Goal: Task Accomplishment & Management: Manage account settings

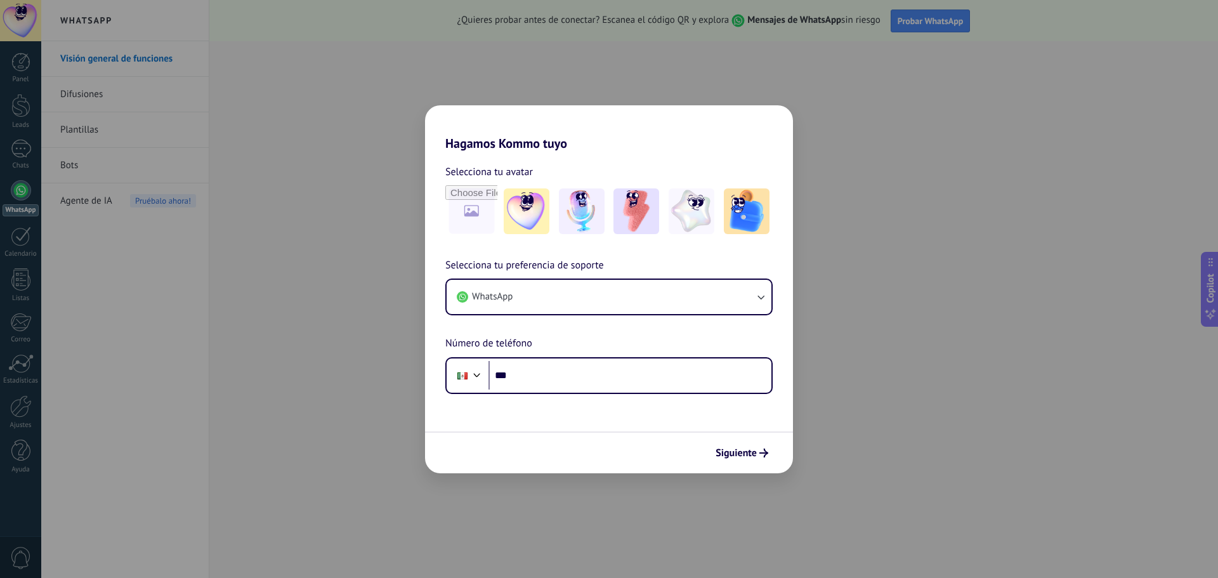
click at [26, 246] on div "Hagamos Kommo tuyo Selecciona tu avatar Selecciona tu preferencia de soporte Wh…" at bounding box center [609, 289] width 1218 height 578
click at [147, 282] on div "Hagamos Kommo tuyo Selecciona tu avatar Selecciona tu preferencia de soporte Wh…" at bounding box center [609, 289] width 1218 height 578
click at [729, 466] on div "Siguiente" at bounding box center [609, 452] width 368 height 42
click at [740, 469] on div "Siguiente" at bounding box center [609, 452] width 368 height 42
click at [743, 455] on span "Siguiente" at bounding box center [735, 452] width 41 height 9
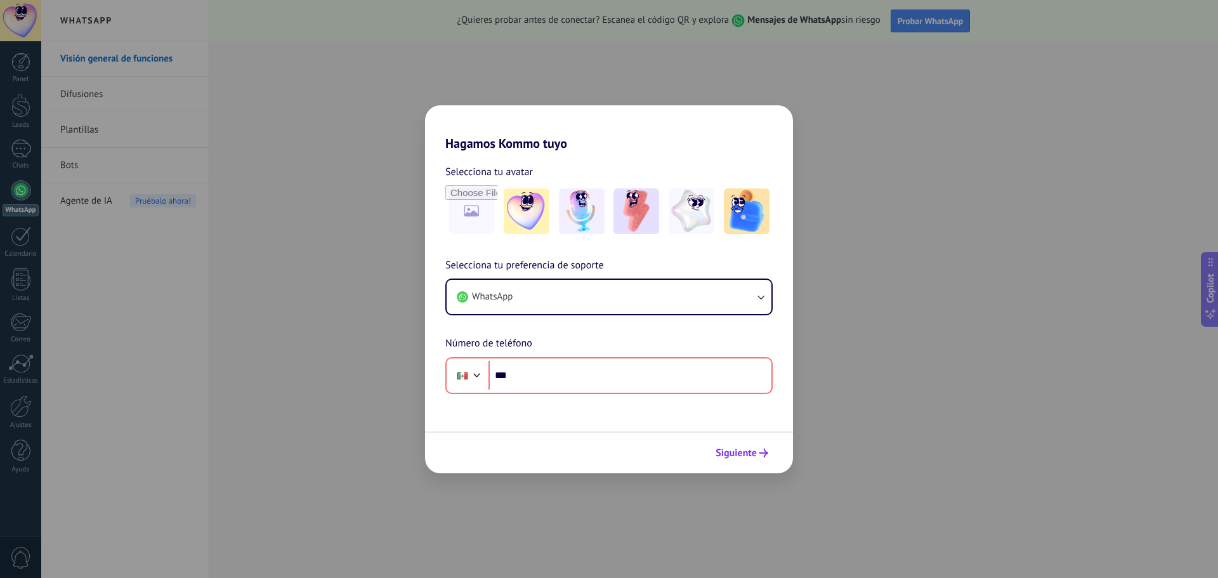
click at [743, 455] on span "Siguiente" at bounding box center [735, 452] width 41 height 9
click at [18, 28] on div "Hagamos Kommo tuyo Selecciona tu avatar Selecciona tu preferencia de soporte Wh…" at bounding box center [609, 289] width 1218 height 578
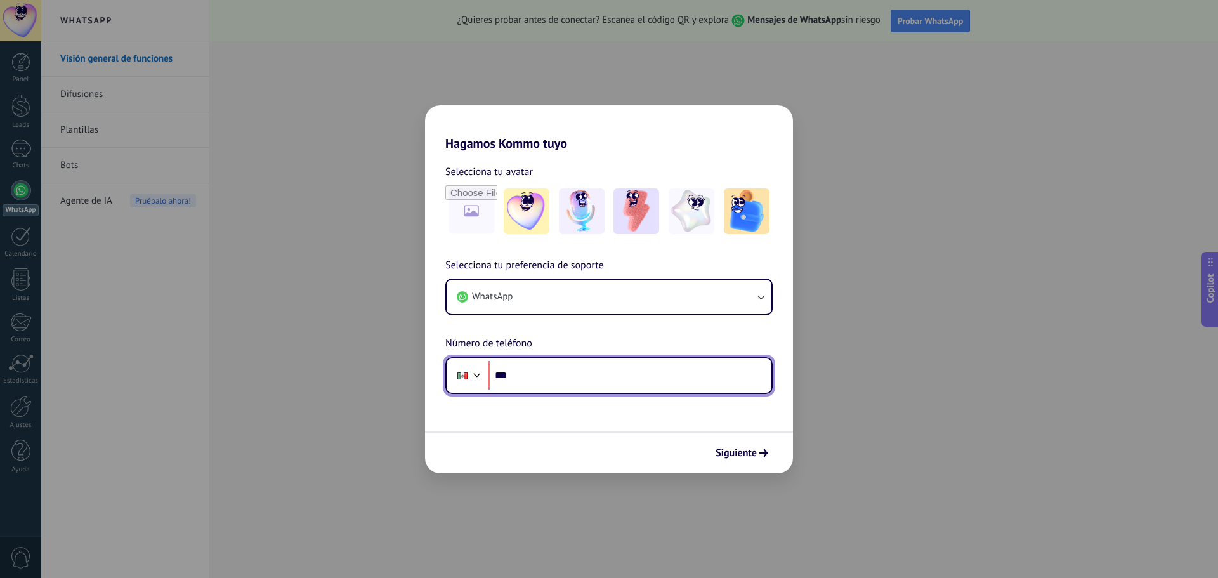
click at [526, 389] on input "***" at bounding box center [629, 375] width 283 height 29
click at [469, 374] on div at bounding box center [462, 375] width 24 height 27
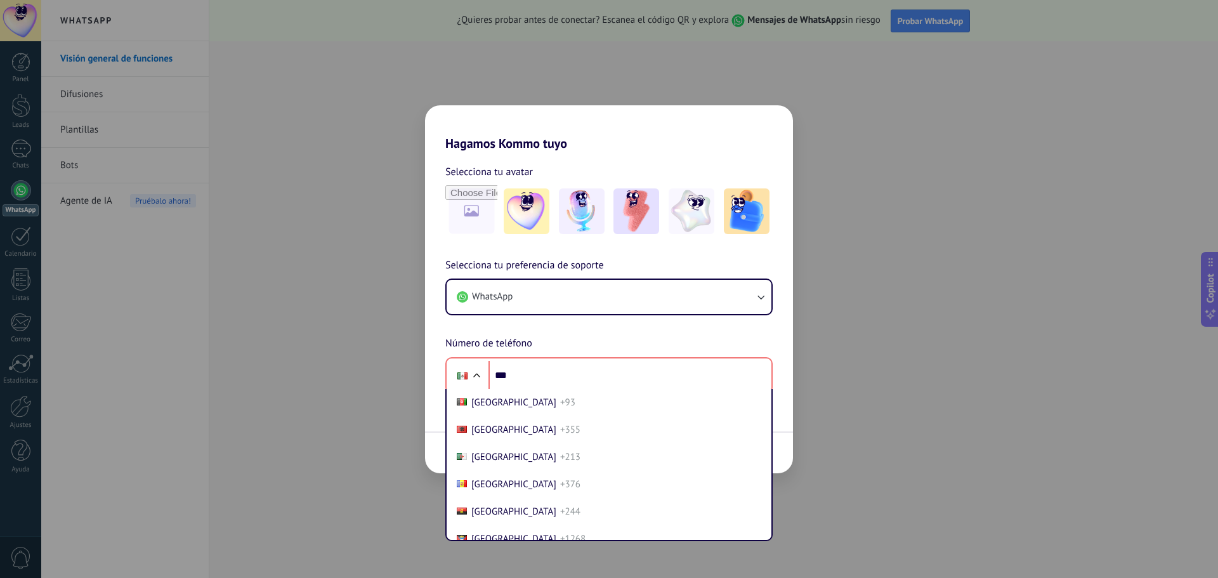
scroll to position [3175, 0]
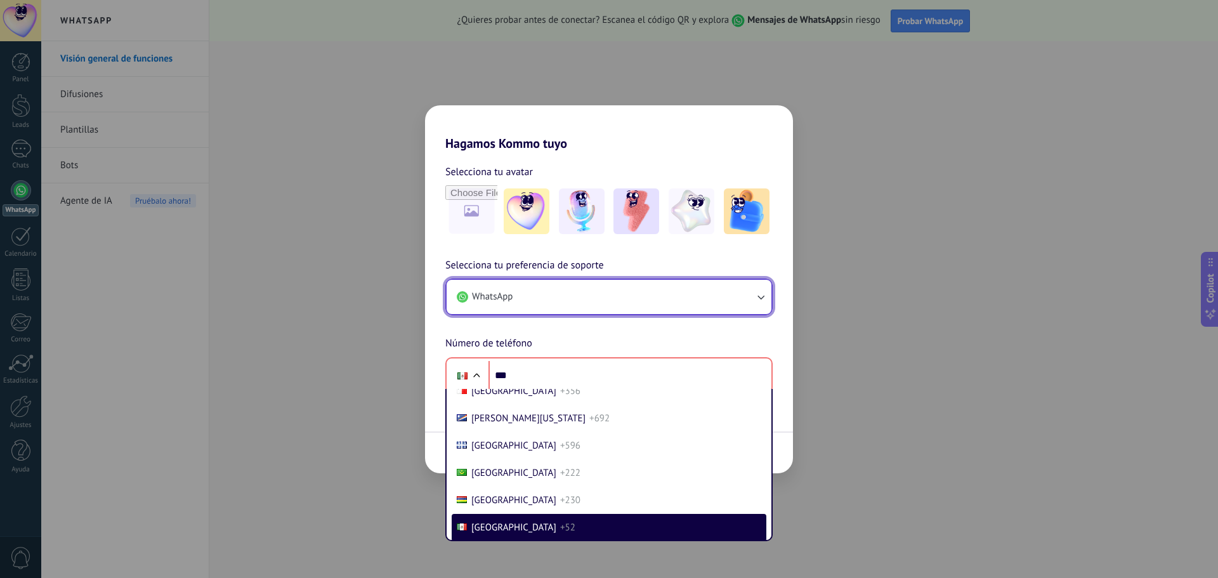
click at [531, 307] on button "WhatsApp" at bounding box center [609, 297] width 325 height 34
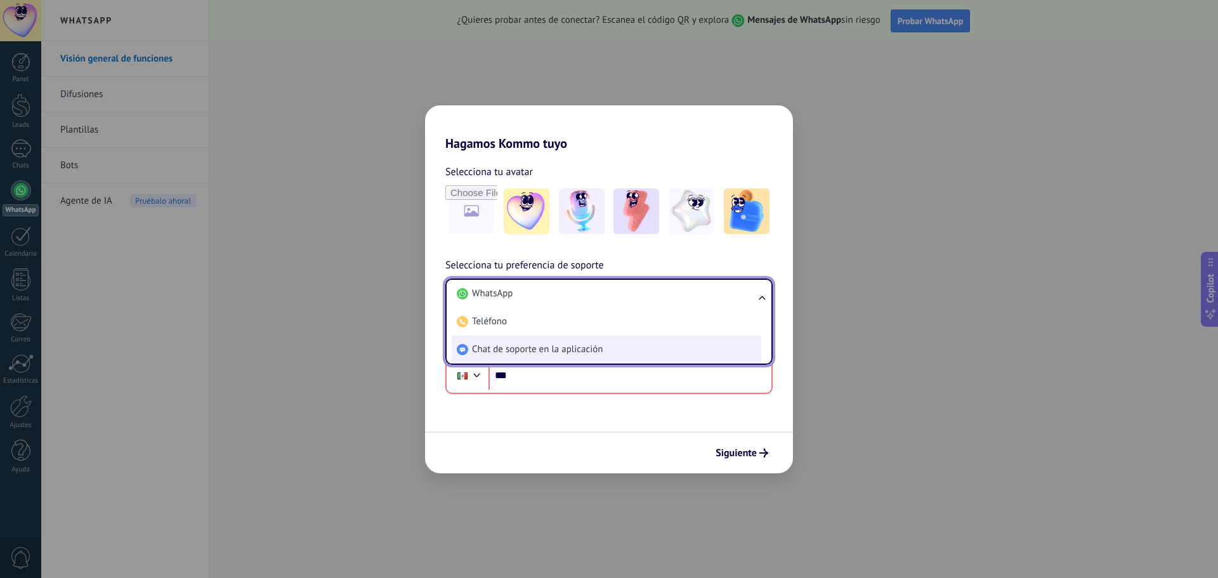
click at [526, 358] on li "Chat de soporte en la aplicación" at bounding box center [607, 350] width 310 height 28
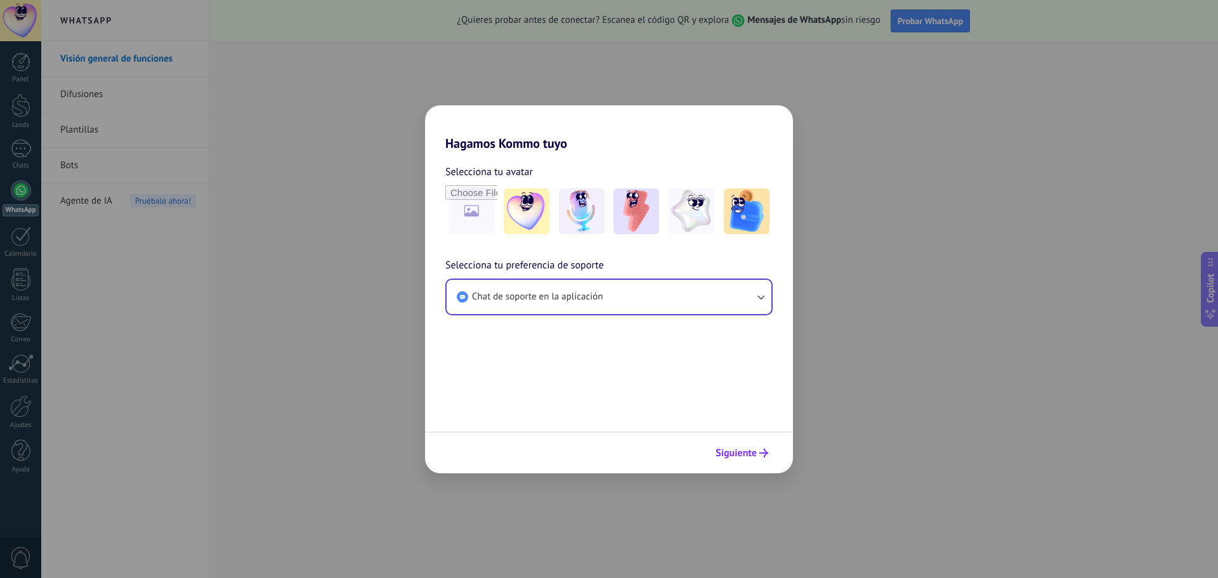
click at [734, 455] on span "Siguiente" at bounding box center [735, 452] width 41 height 9
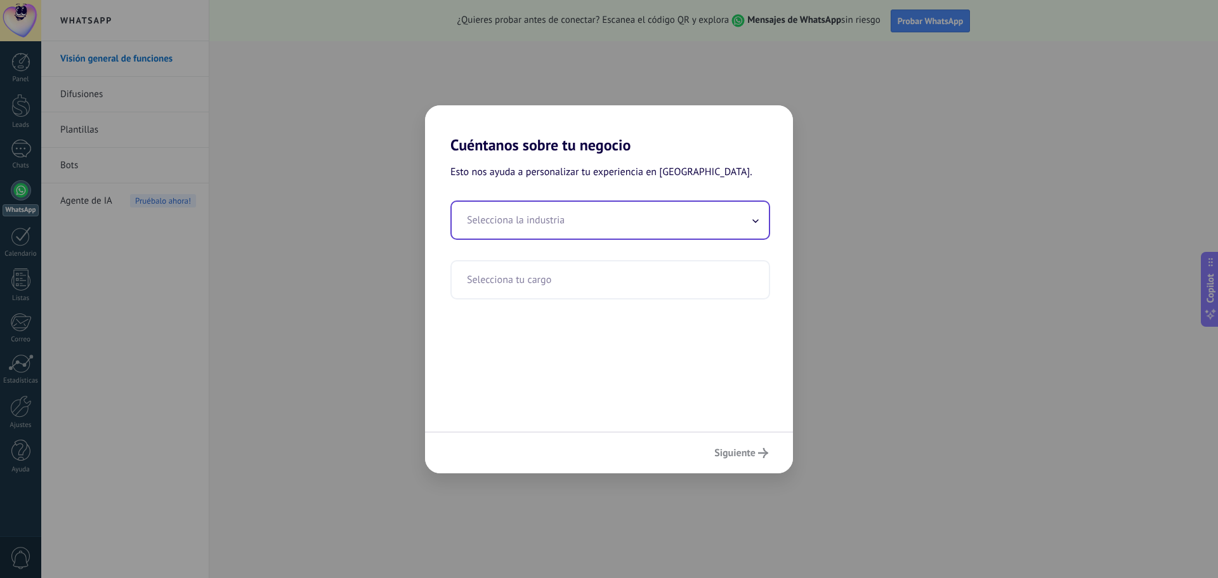
click at [719, 221] on input "text" at bounding box center [610, 220] width 317 height 37
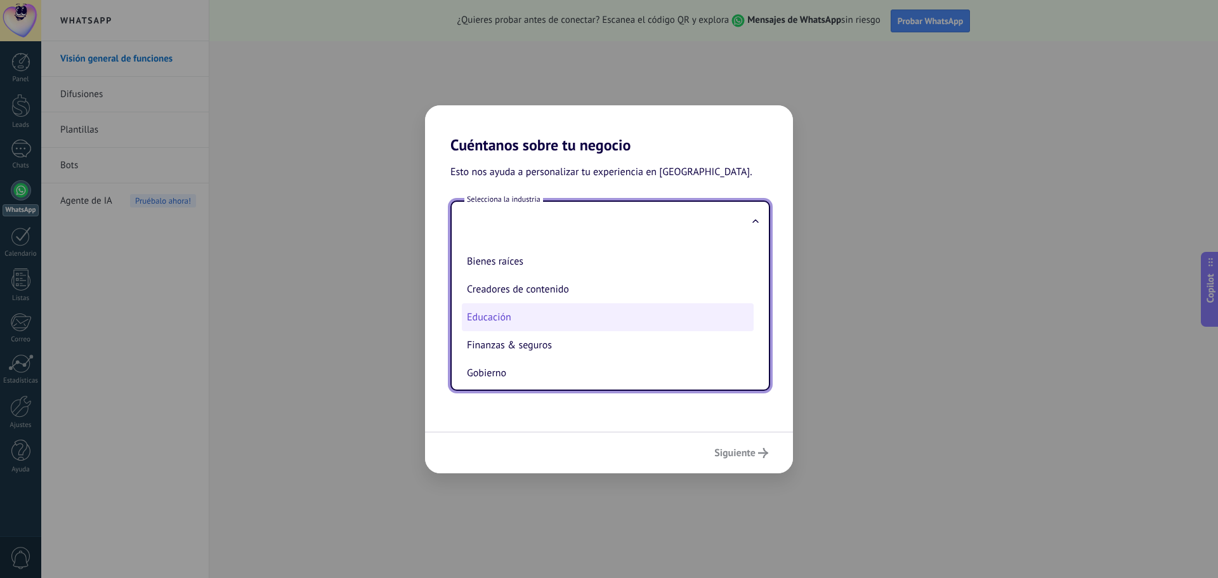
scroll to position [63, 0]
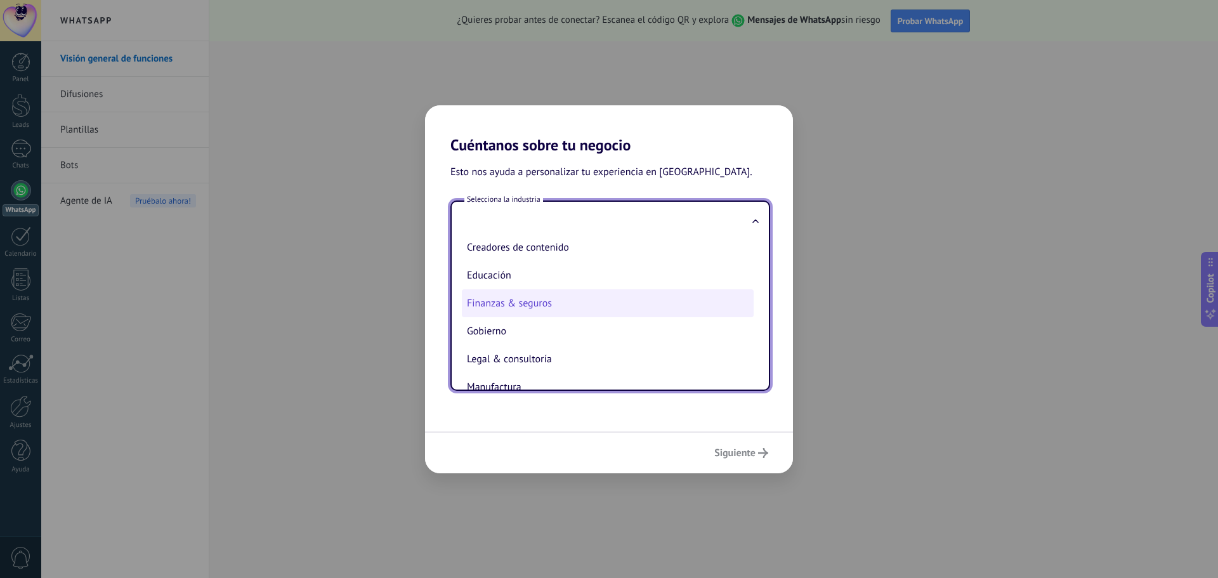
click at [531, 313] on li "Finanzas & seguros" at bounding box center [608, 303] width 292 height 28
type input "**********"
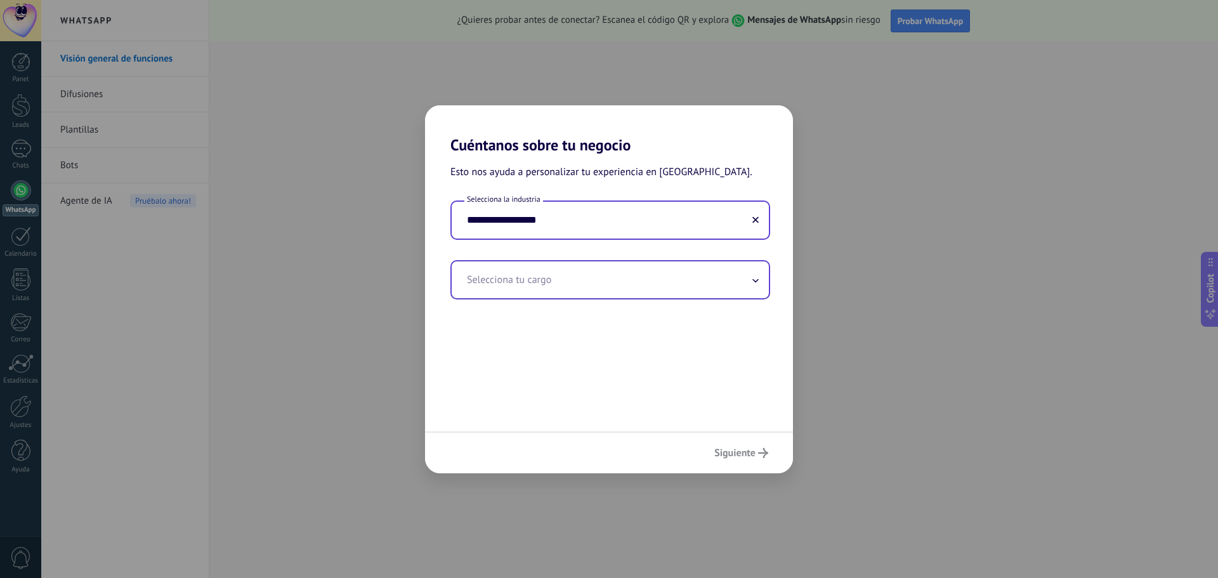
click at [628, 276] on input "text" at bounding box center [610, 279] width 317 height 37
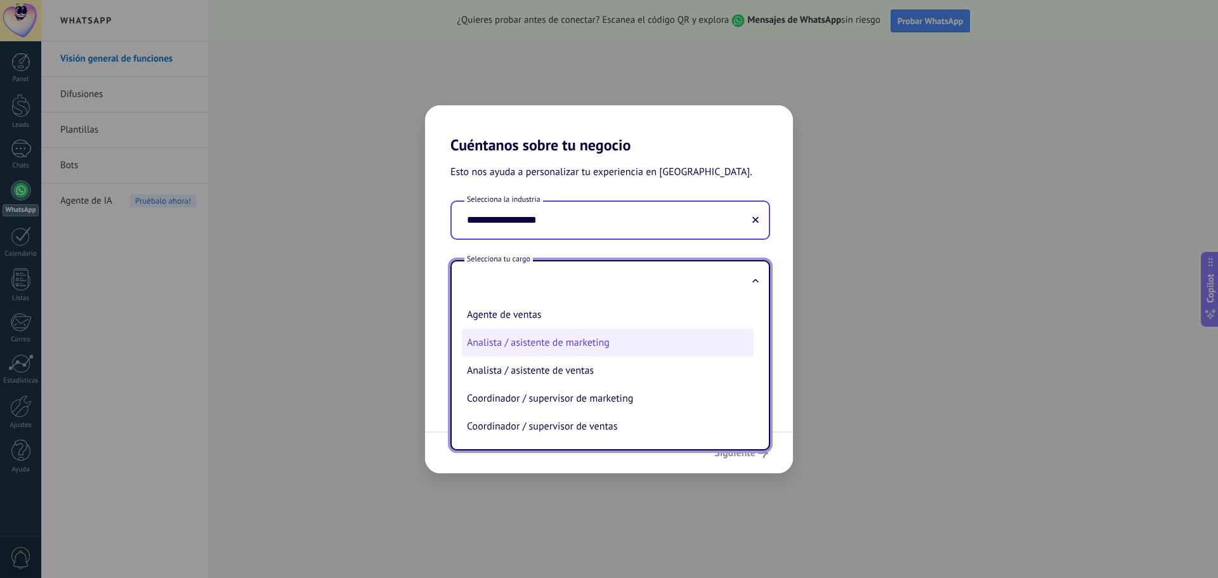
click at [577, 342] on li "Analista / asistente de marketing" at bounding box center [608, 343] width 292 height 28
type input "**********"
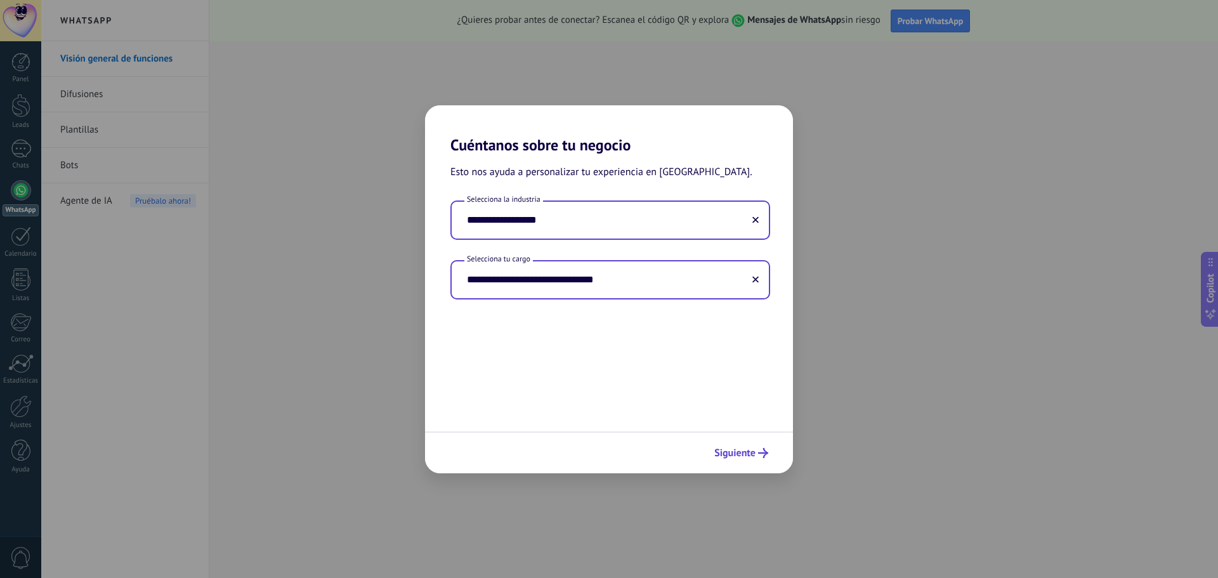
click at [762, 448] on icon "submit" at bounding box center [763, 453] width 10 height 10
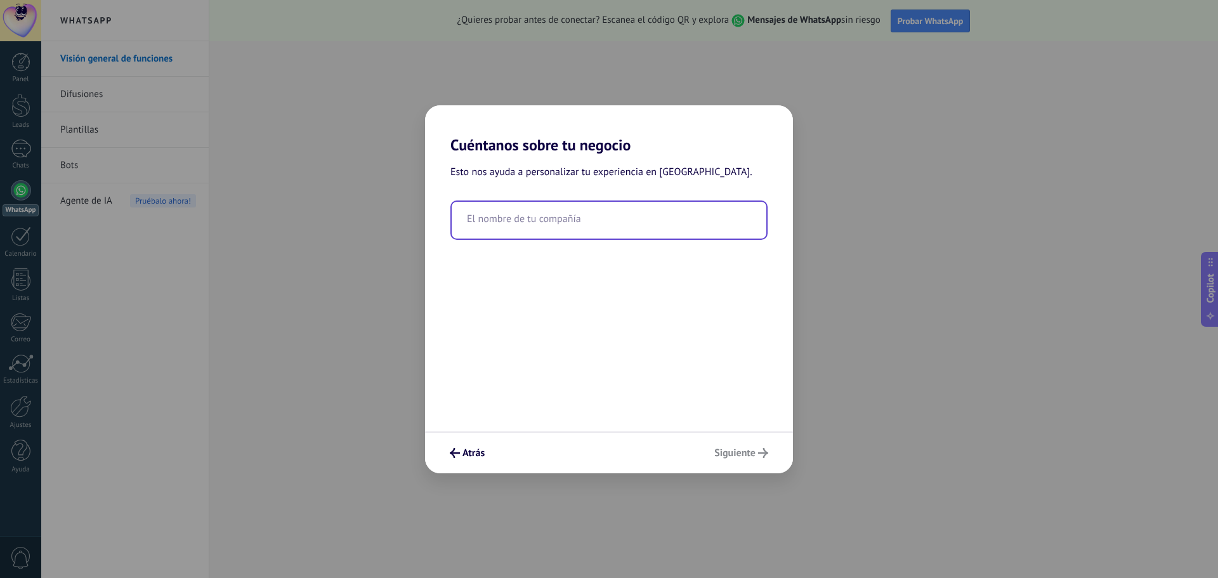
click at [522, 218] on input "text" at bounding box center [609, 220] width 315 height 37
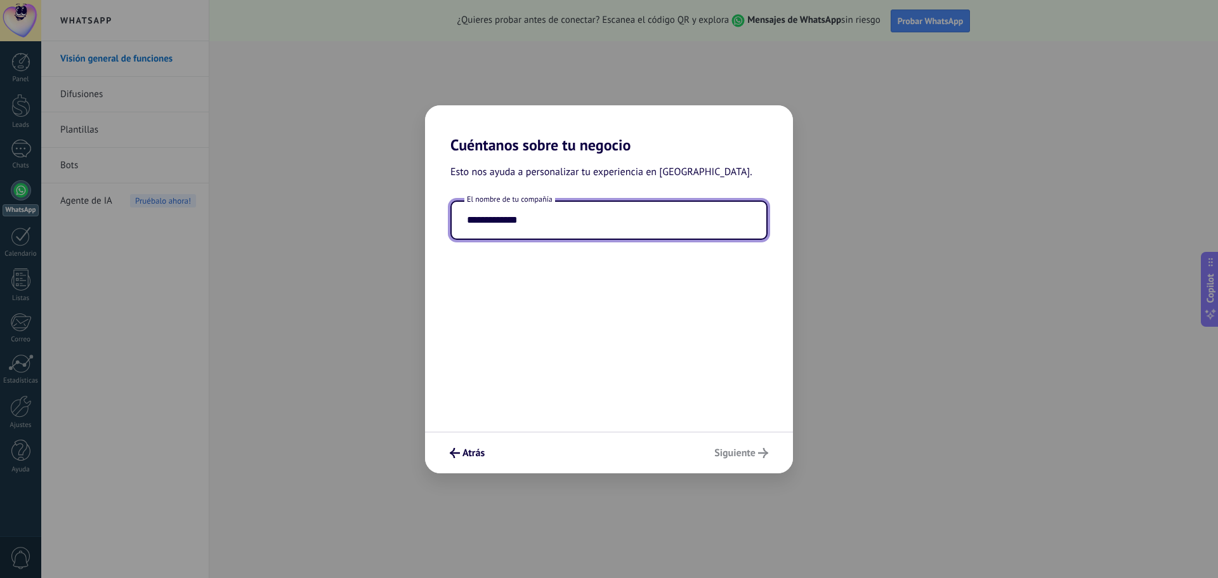
type input "**********"
click at [663, 200] on div "**********" at bounding box center [608, 219] width 317 height 39
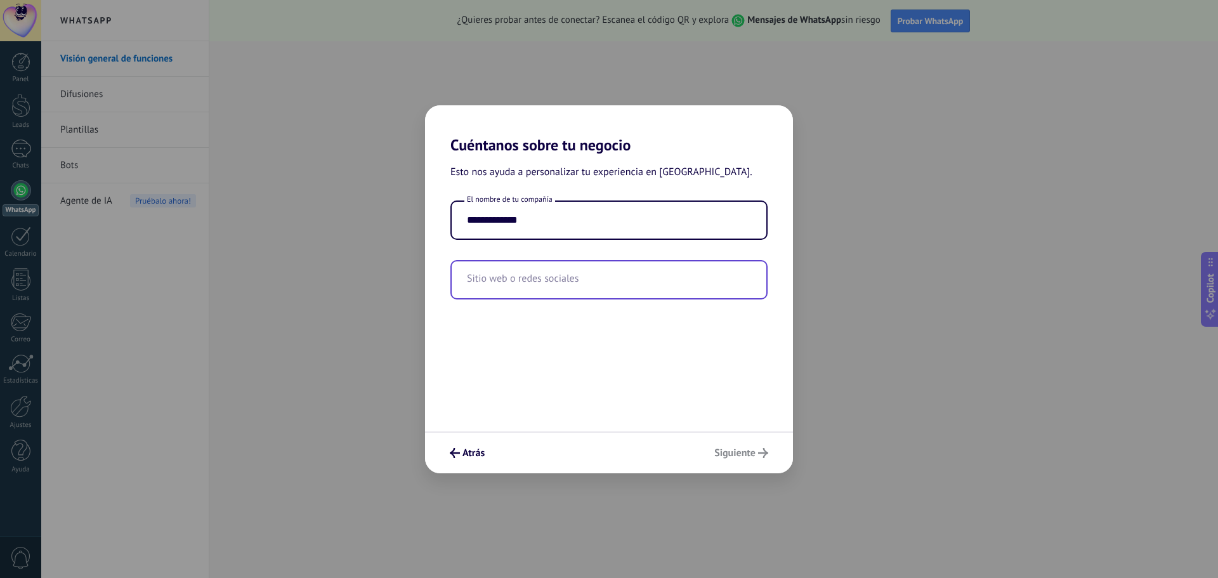
click at [559, 275] on input "text" at bounding box center [609, 279] width 315 height 37
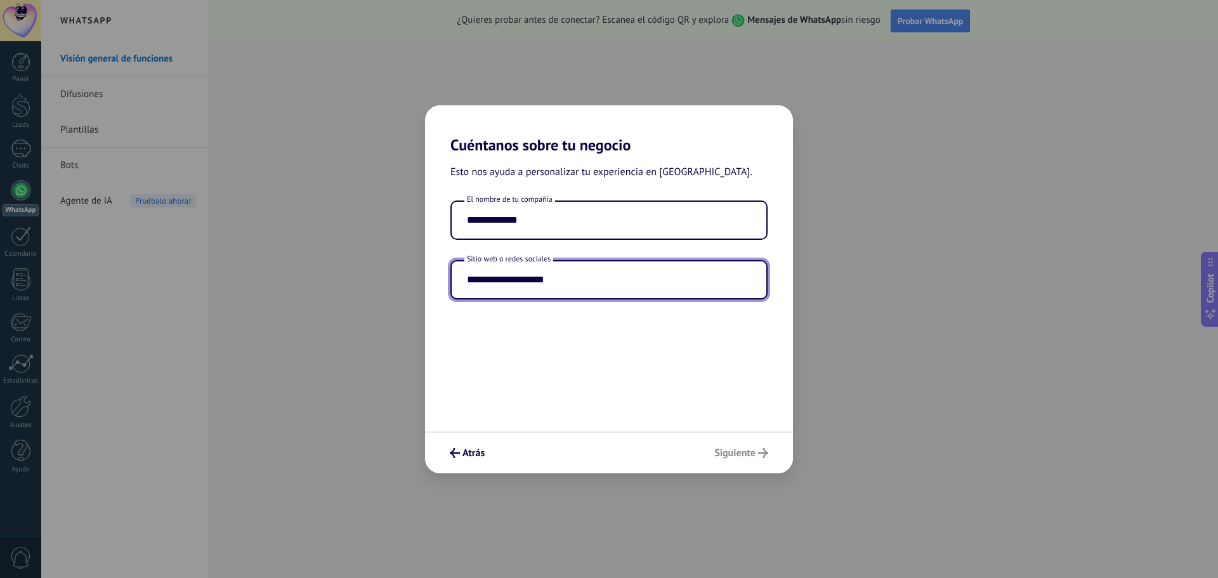
type input "**********"
click at [752, 458] on div "Atrás Siguiente" at bounding box center [609, 452] width 368 height 42
click at [734, 449] on span "Siguiente" at bounding box center [734, 452] width 41 height 9
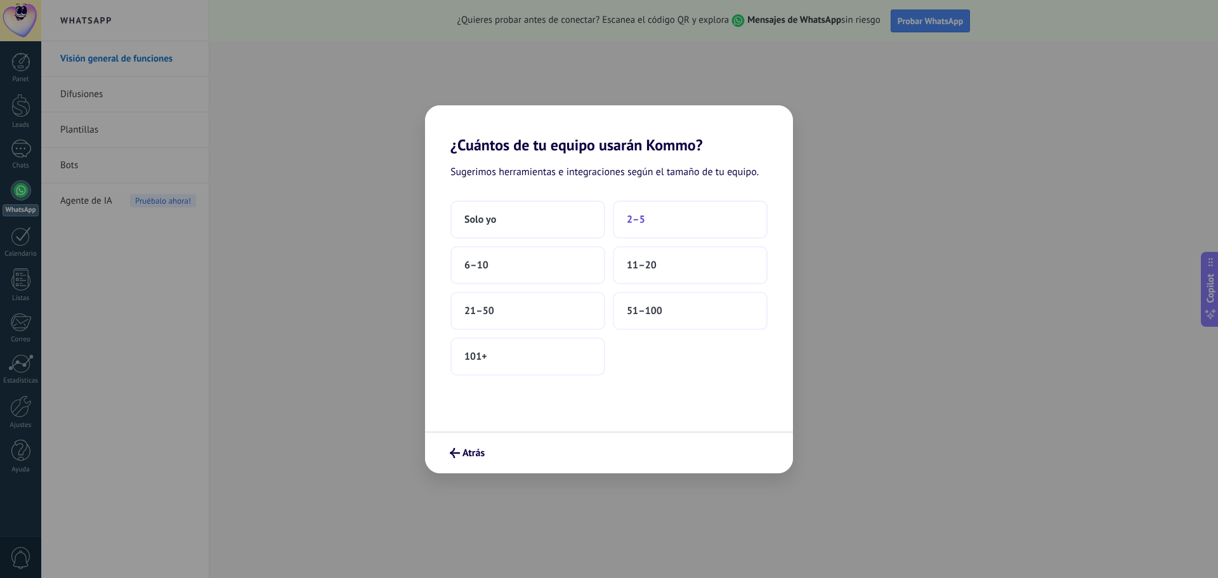
click at [670, 223] on button "2–5" at bounding box center [690, 219] width 155 height 38
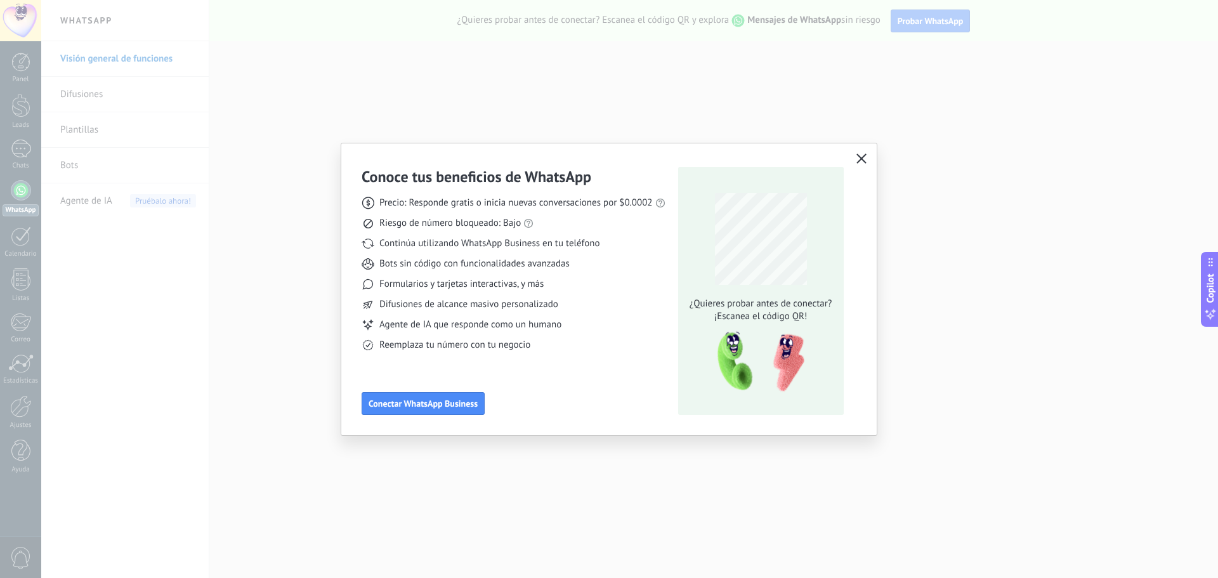
click at [863, 162] on icon "button" at bounding box center [861, 158] width 10 height 10
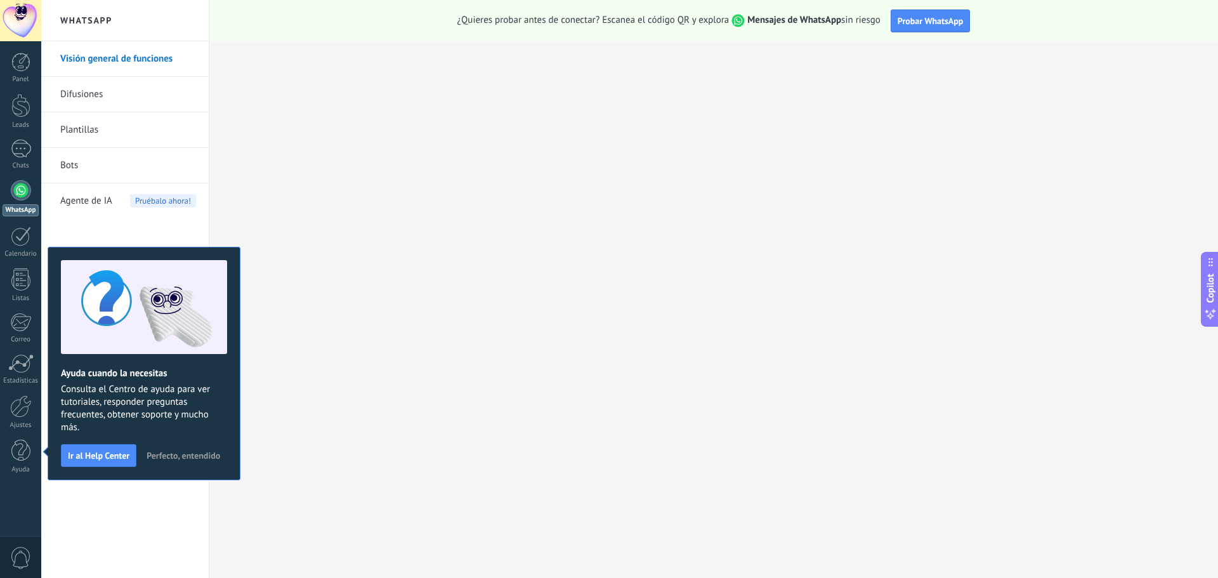
click at [165, 445] on div "Ayuda cuando la necesitas Consulta el Centro de ayuda para ver tutoriales, resp…" at bounding box center [144, 363] width 193 height 233
click at [148, 452] on span "Perfecto, entendido" at bounding box center [184, 455] width 74 height 9
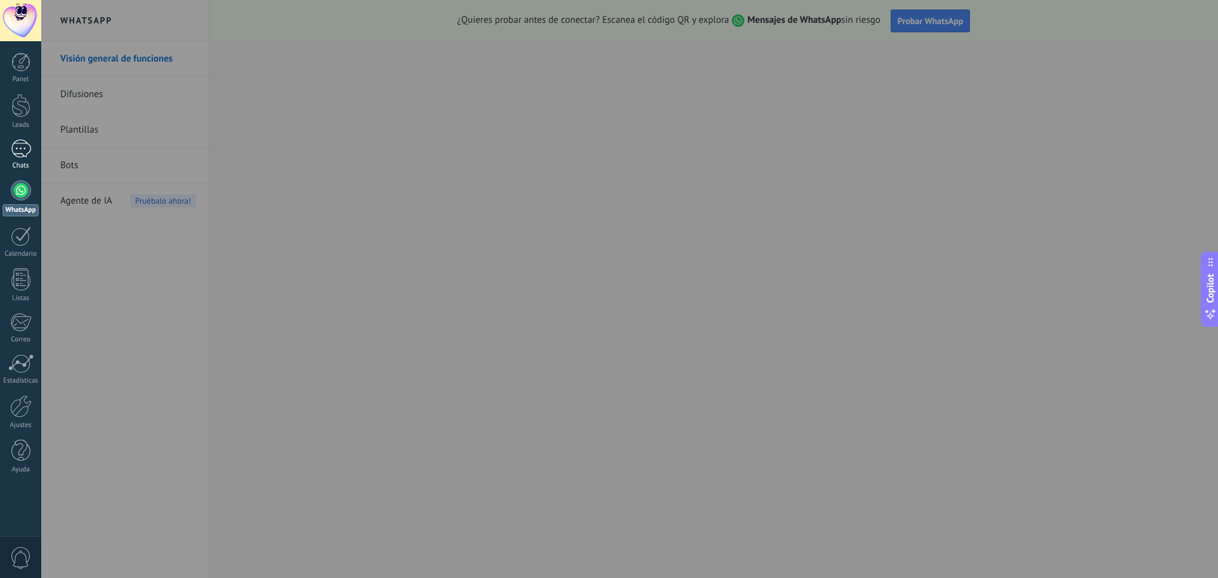
click at [11, 151] on div at bounding box center [21, 149] width 20 height 18
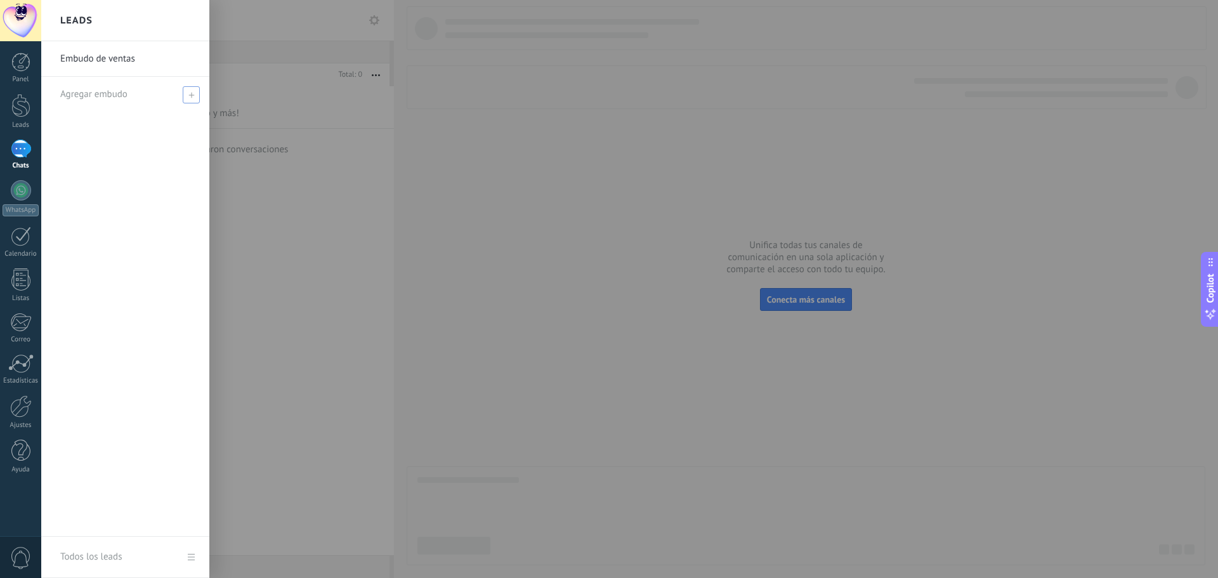
click at [183, 95] on span at bounding box center [191, 94] width 17 height 17
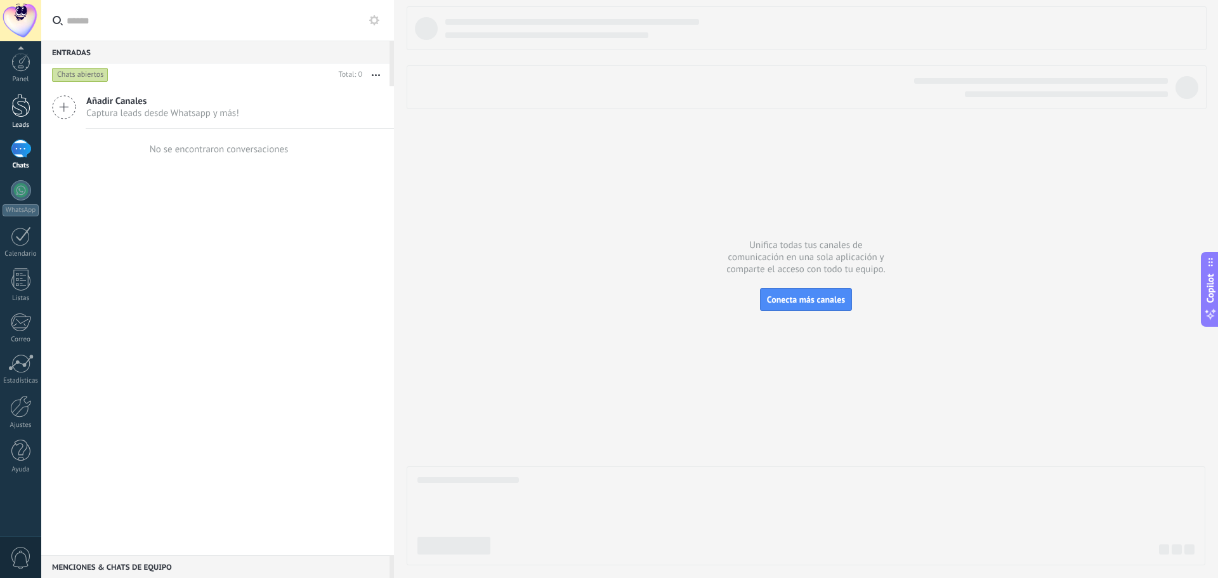
click at [10, 108] on link "Leads" at bounding box center [20, 112] width 41 height 36
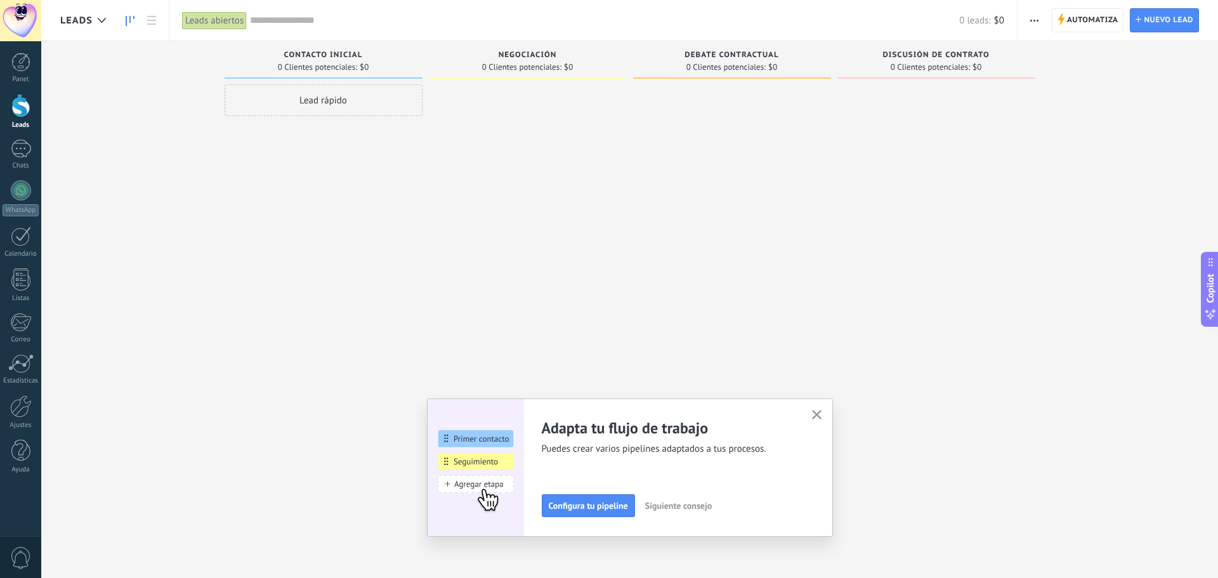
click at [318, 95] on div "Lead rápido" at bounding box center [324, 100] width 198 height 32
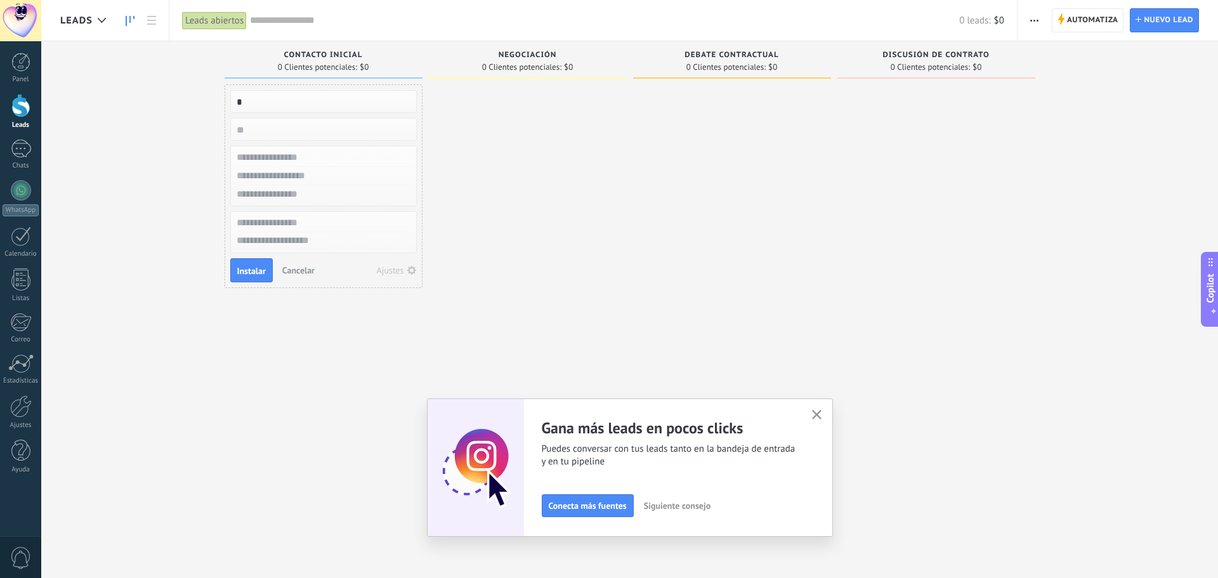
type input "*"
click at [280, 126] on input "numeric" at bounding box center [322, 130] width 185 height 18
type input "****"
click at [263, 259] on button "Instalar" at bounding box center [251, 270] width 42 height 24
click at [341, 141] on div "No hay tareas" at bounding box center [333, 142] width 159 height 11
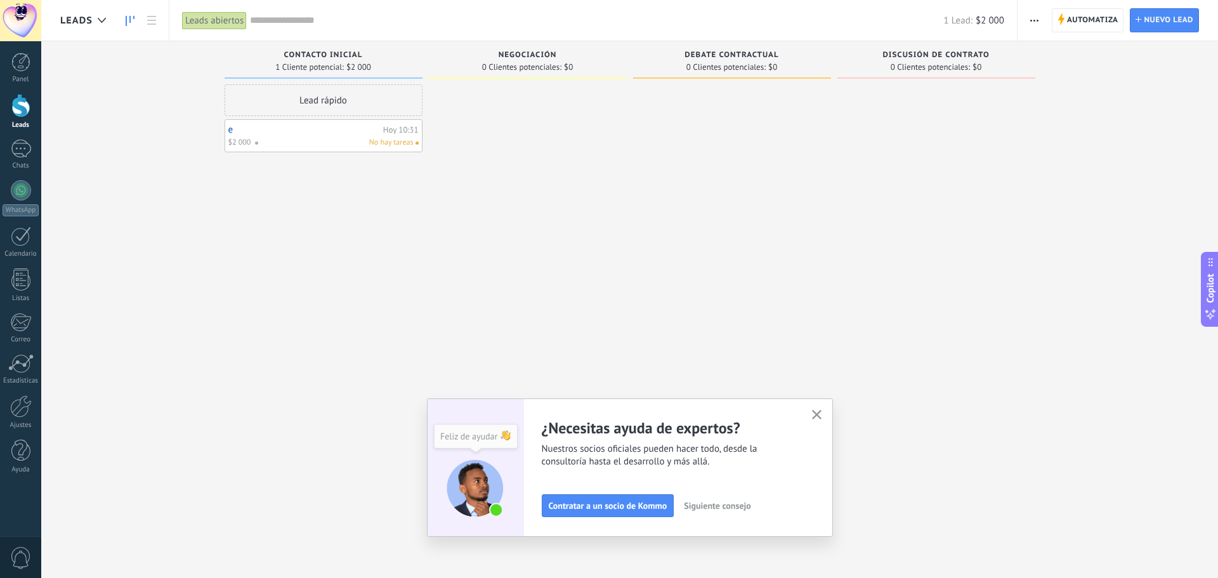
click at [340, 143] on div "No hay tareas" at bounding box center [333, 142] width 159 height 11
click at [734, 507] on span "Siguiente consejo" at bounding box center [717, 505] width 67 height 9
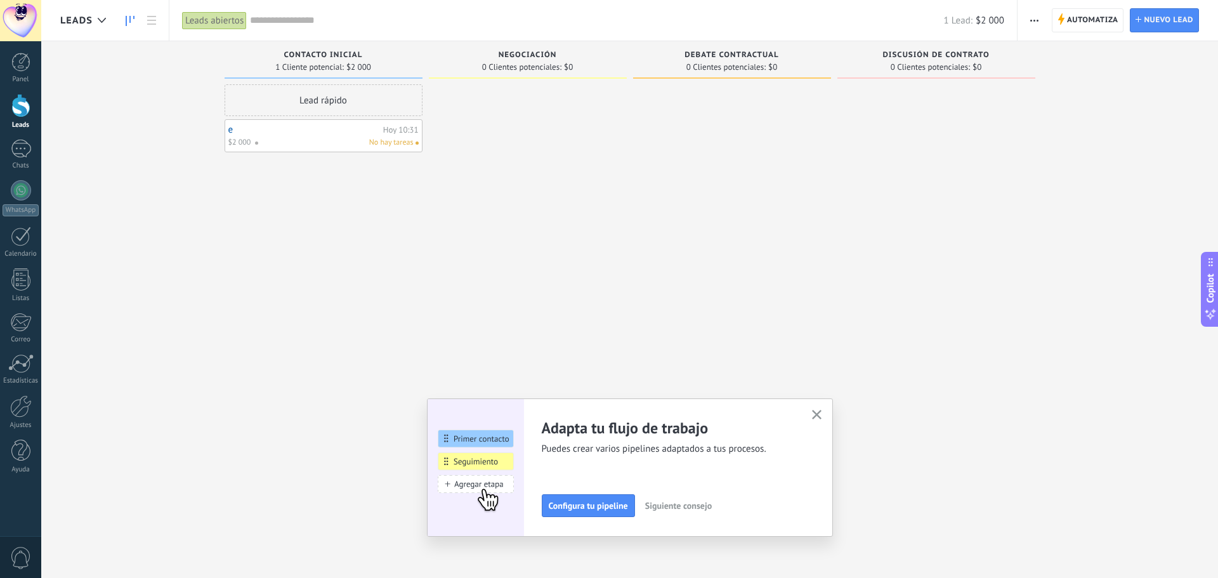
click at [816, 419] on span "button" at bounding box center [817, 415] width 10 height 11
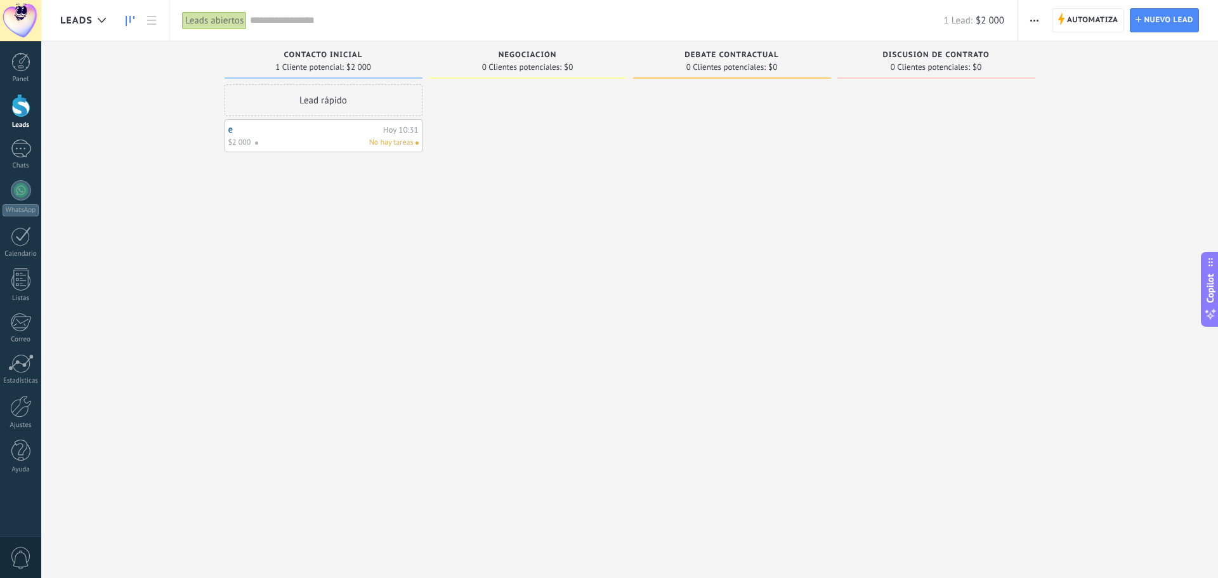
click at [320, 138] on div "No hay tareas" at bounding box center [333, 142] width 159 height 11
click at [320, 138] on div "No hay tareas" at bounding box center [329, 142] width 159 height 11
drag, startPoint x: 347, startPoint y: 143, endPoint x: 387, endPoint y: 150, distance: 40.7
click at [219, 127] on div "e Hoy 10:31 $2 000 No hay tareas" at bounding box center [318, 135] width 198 height 33
click at [234, 126] on link "e" at bounding box center [299, 129] width 152 height 11
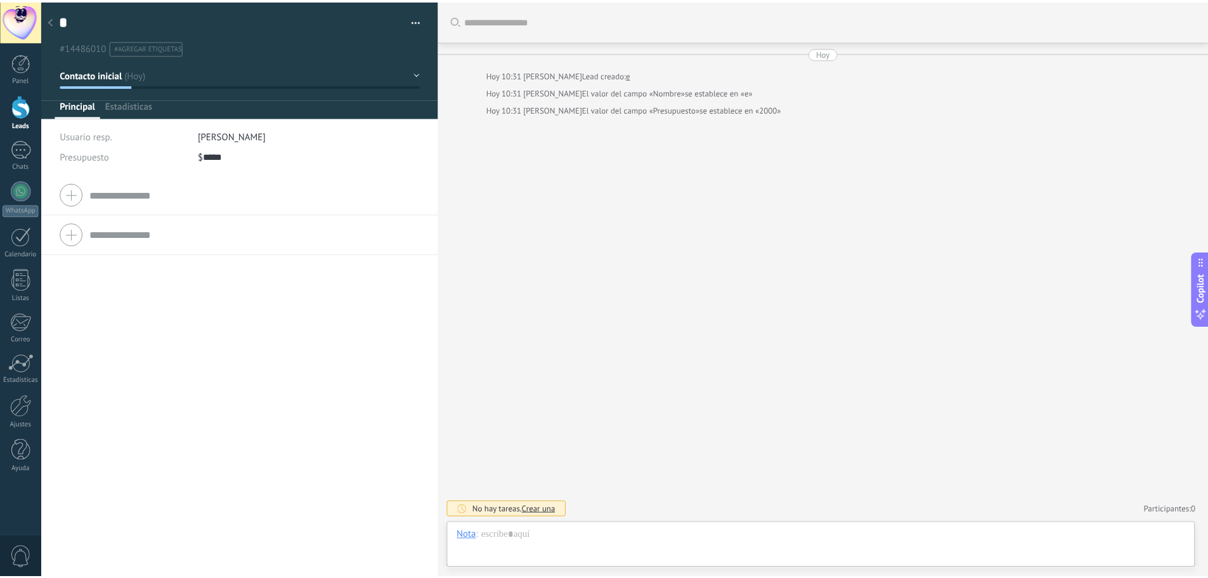
scroll to position [19, 0]
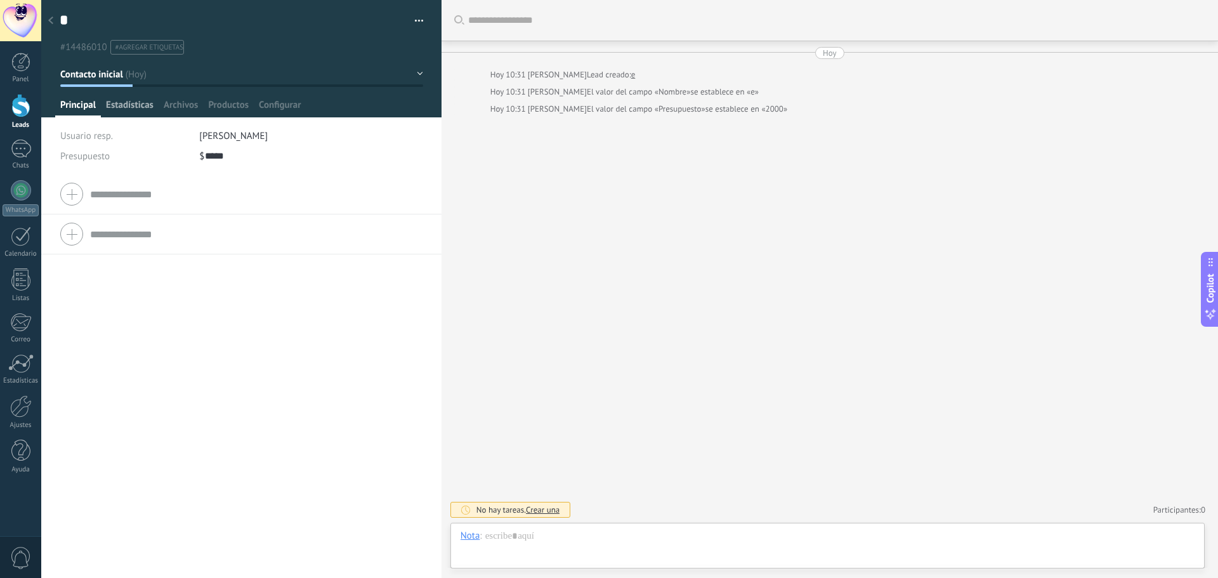
click at [144, 112] on span "Estadísticas" at bounding box center [130, 108] width 48 height 18
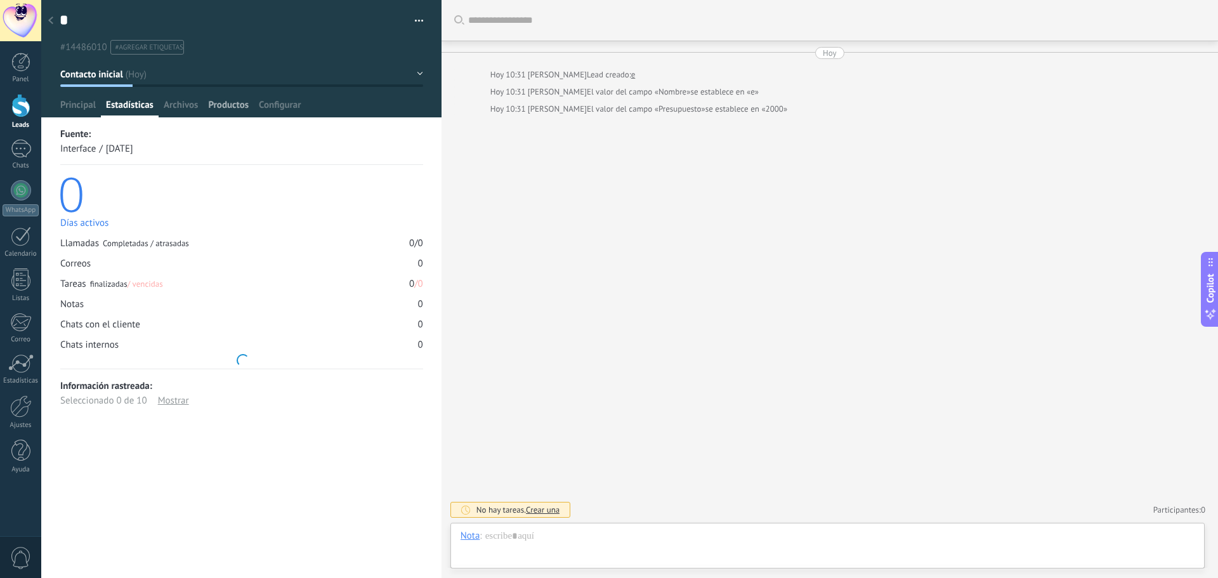
click at [228, 105] on span "Productos" at bounding box center [228, 108] width 41 height 18
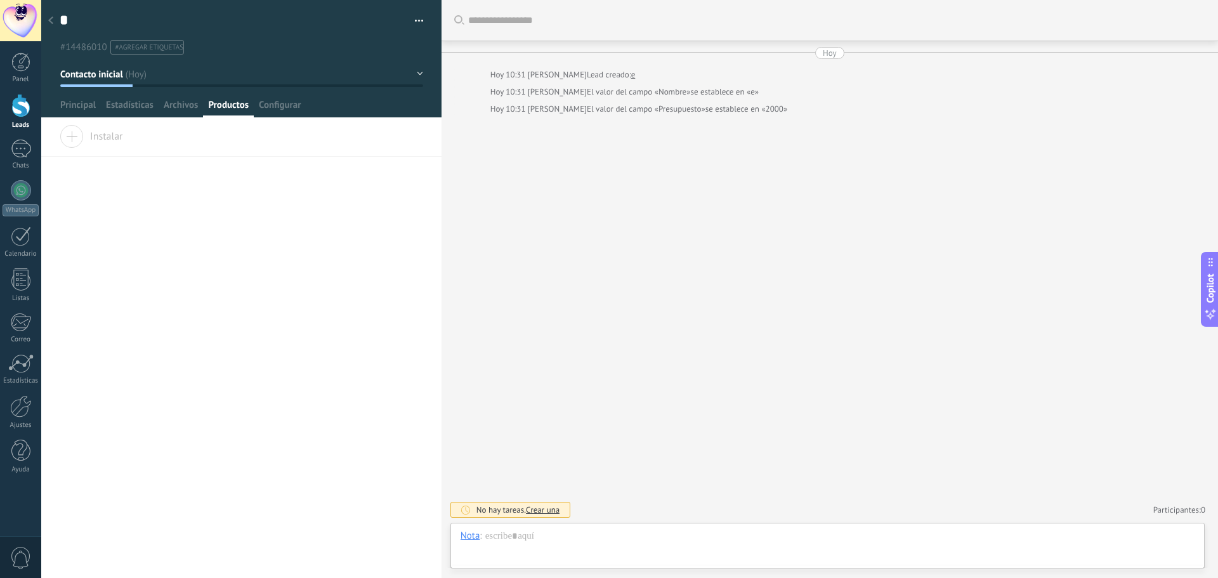
click at [98, 140] on span "Instalar" at bounding box center [91, 134] width 63 height 18
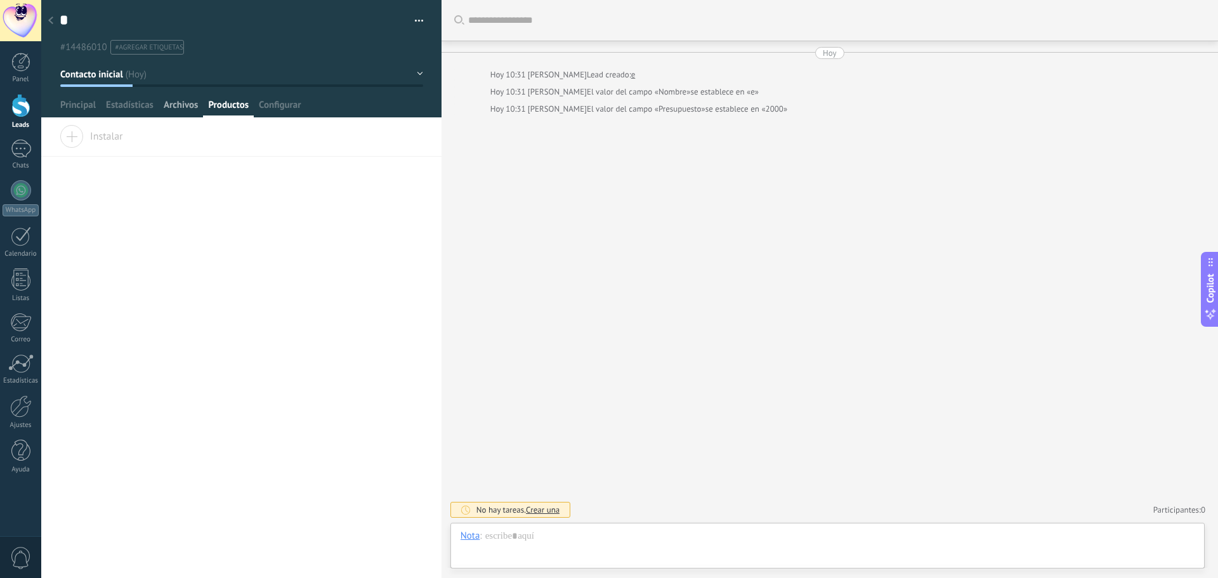
click at [190, 106] on span "Archivos" at bounding box center [181, 108] width 34 height 18
click at [47, 25] on div at bounding box center [51, 21] width 18 height 25
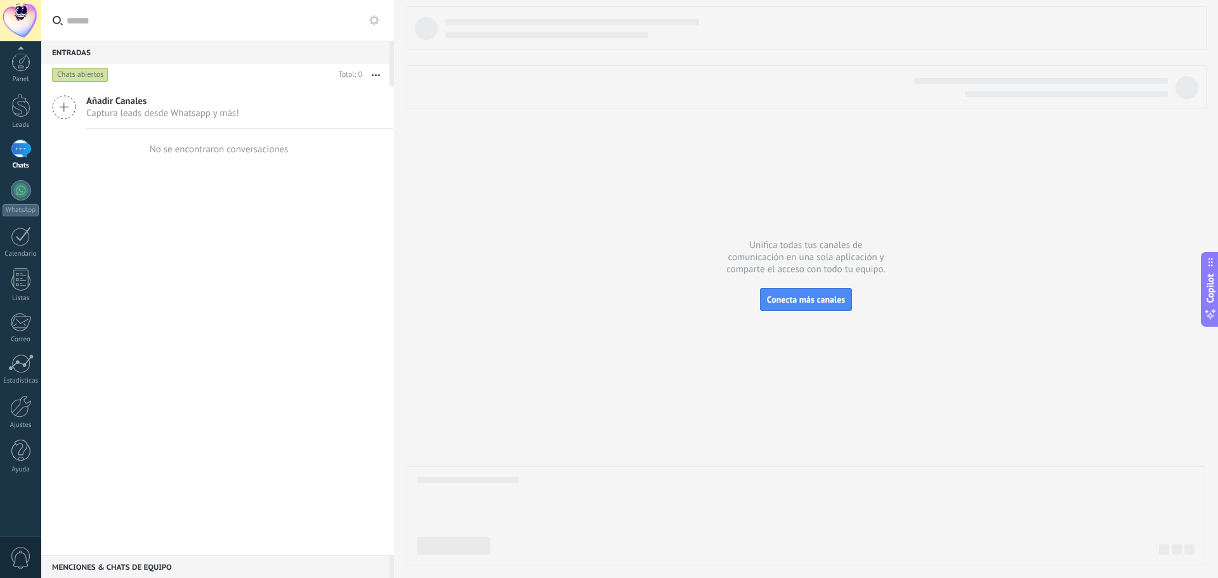
click at [18, 54] on div at bounding box center [20, 50] width 41 height 19
click at [18, 46] on div at bounding box center [20, 50] width 41 height 19
click at [24, 76] on div "Panel" at bounding box center [21, 79] width 37 height 8
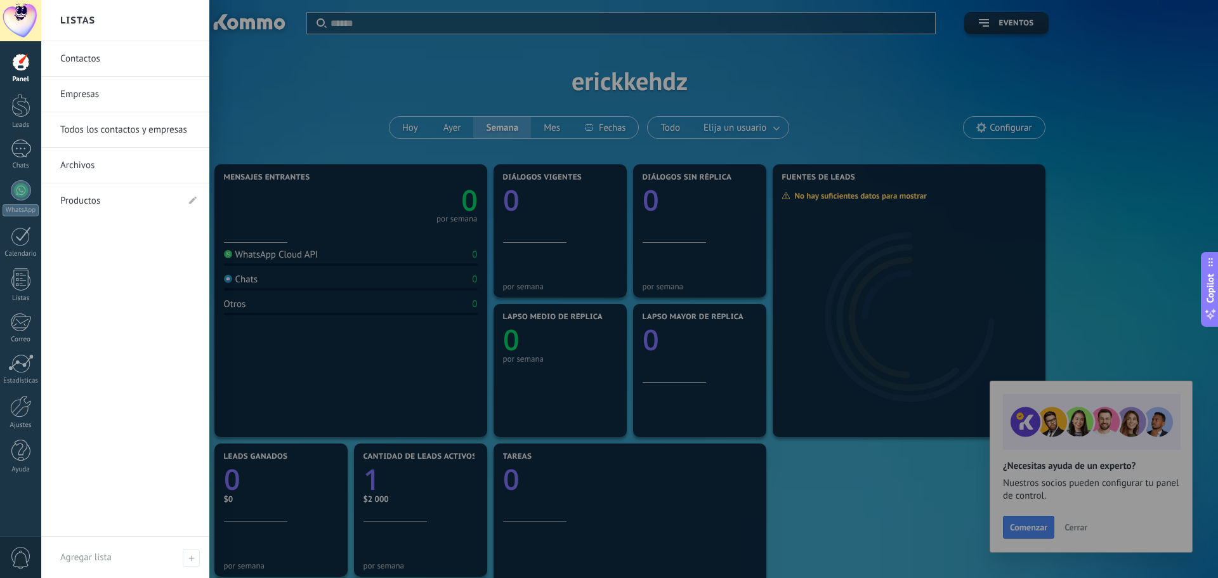
click at [101, 56] on link "Contactos" at bounding box center [128, 59] width 136 height 36
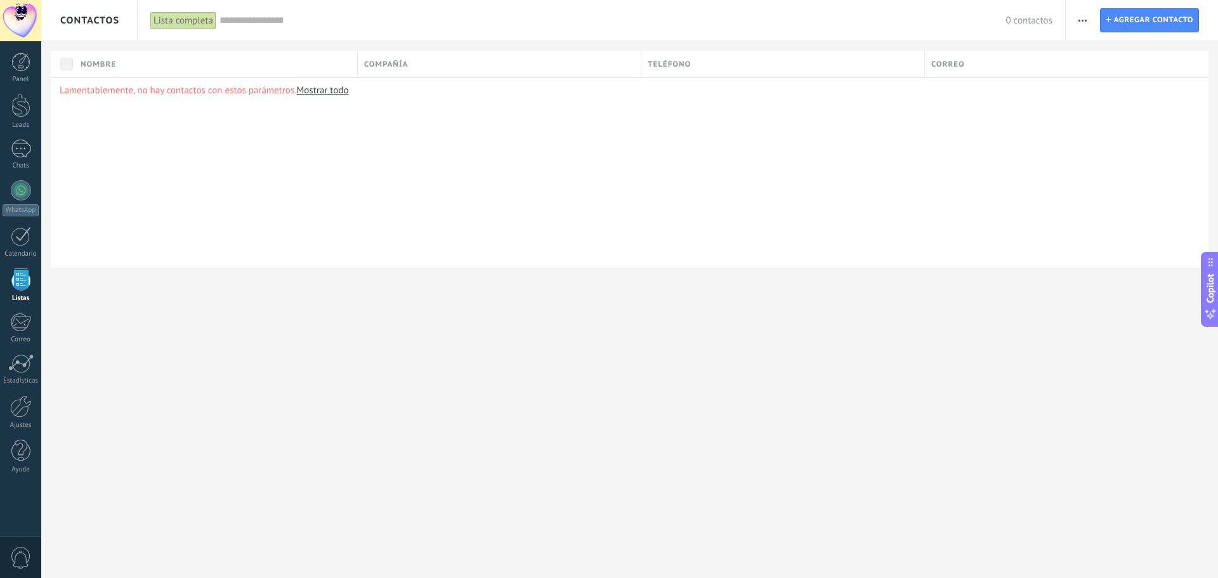
click at [1082, 22] on span "button" at bounding box center [1082, 20] width 8 height 24
click at [1026, 213] on div "Lamentablemente, no hay contactos con estos parámetros. Mostrar todo" at bounding box center [630, 172] width 1158 height 190
click at [31, 407] on div at bounding box center [21, 406] width 22 height 22
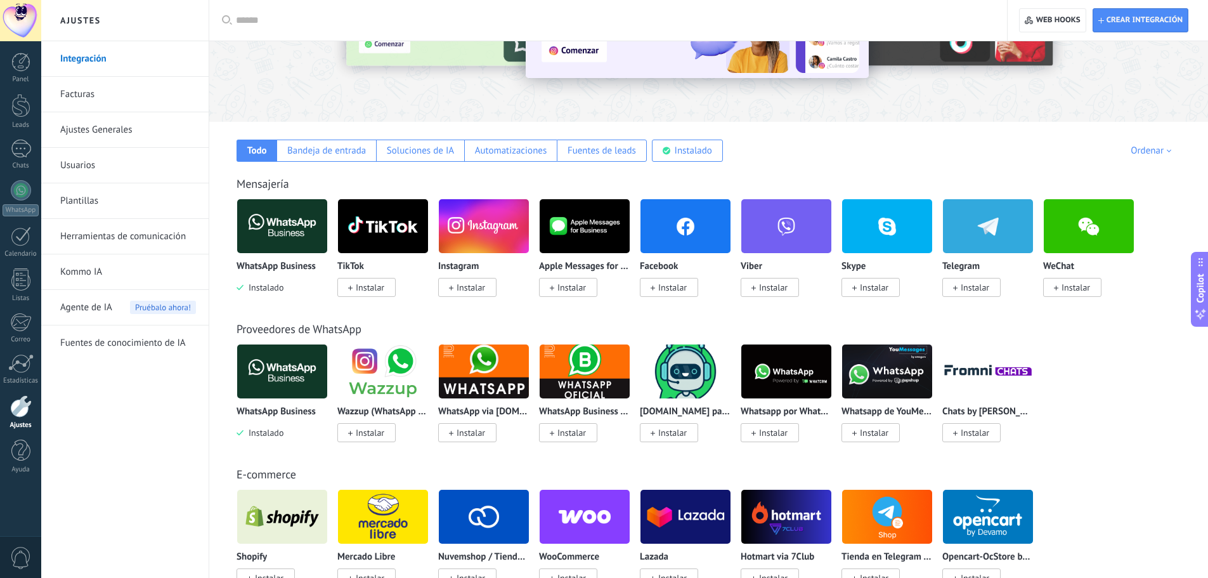
scroll to position [127, 0]
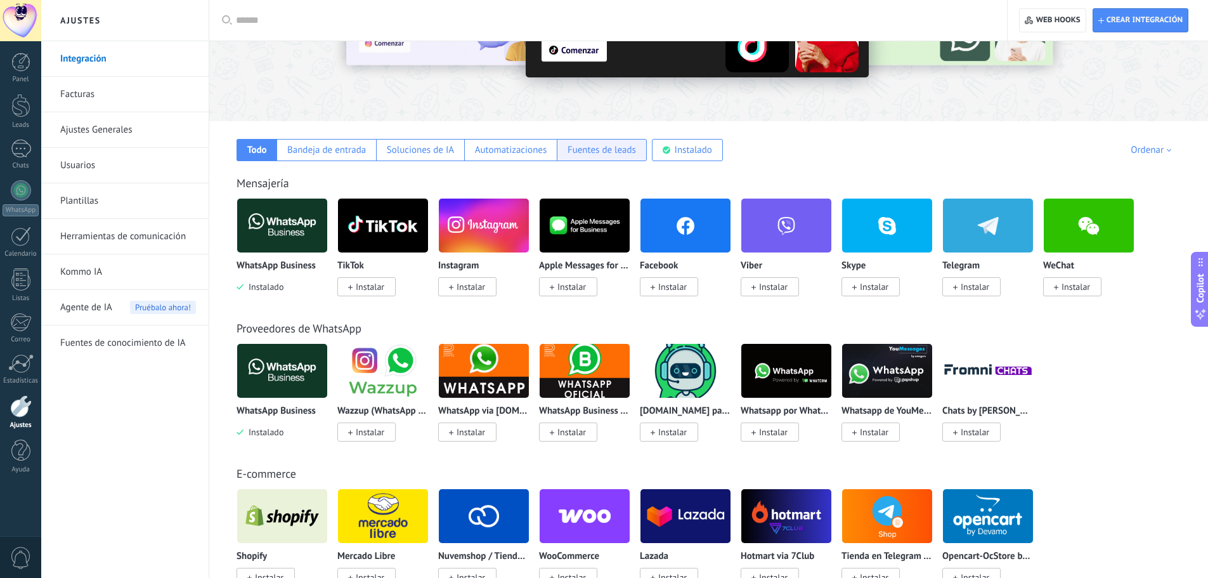
click at [619, 155] on div "Fuentes de leads" at bounding box center [602, 150] width 68 height 12
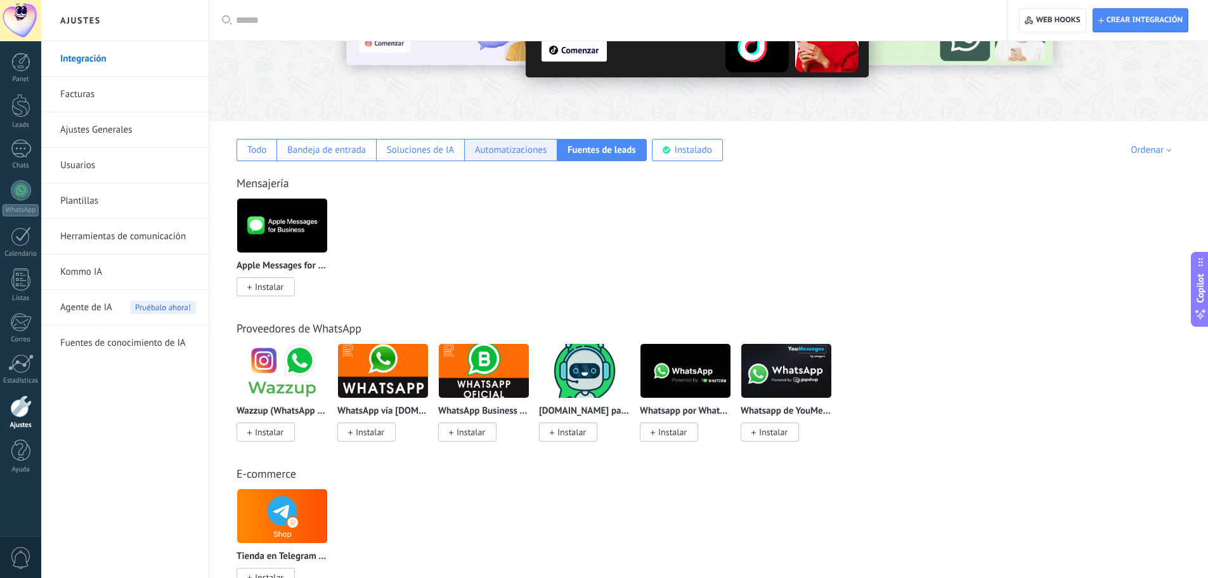
click at [493, 145] on div "Automatizaciones" at bounding box center [511, 150] width 72 height 12
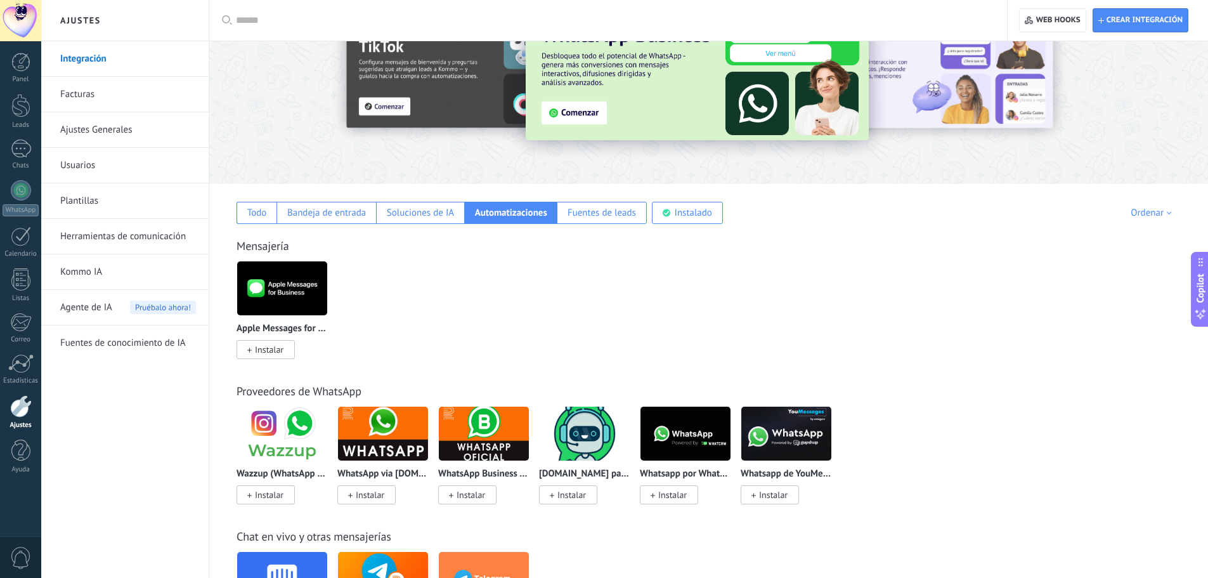
scroll to position [63, 0]
click at [82, 296] on span "Agente de IA" at bounding box center [86, 308] width 52 height 36
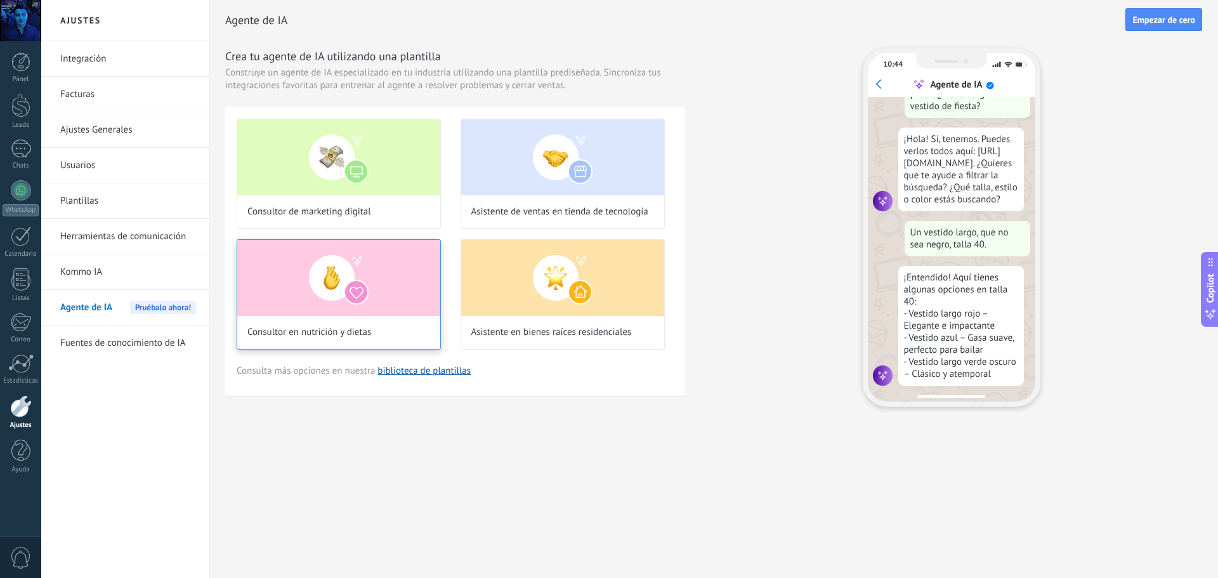
scroll to position [38, 0]
click at [147, 345] on link "Fuentes de conocimiento de IA" at bounding box center [128, 343] width 136 height 36
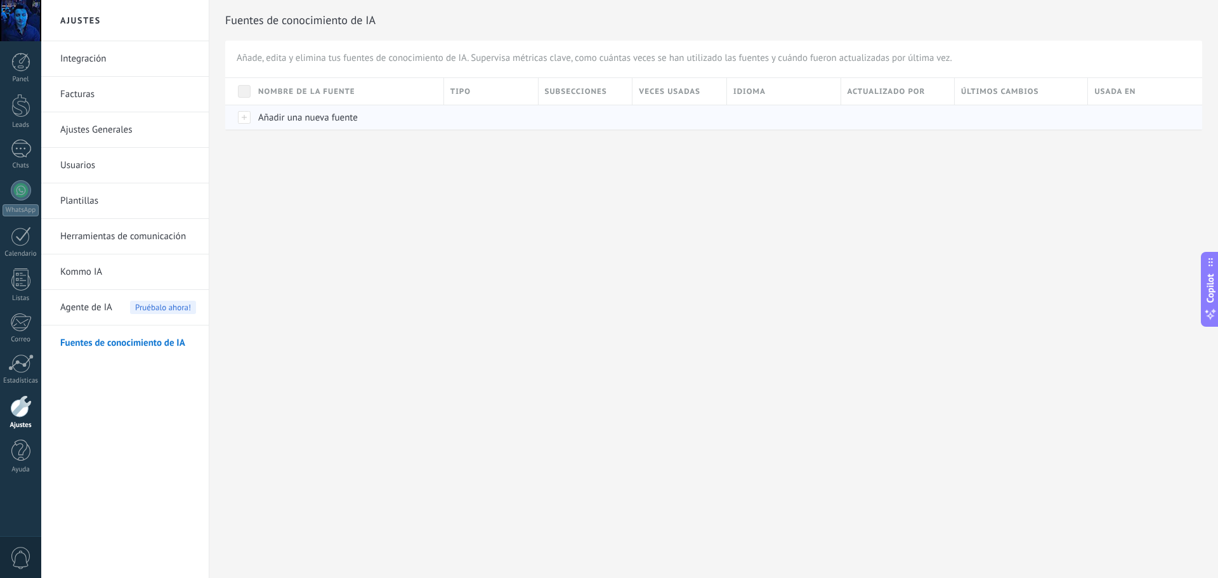
click at [252, 119] on div "Añadir una nueva fuente" at bounding box center [345, 117] width 186 height 24
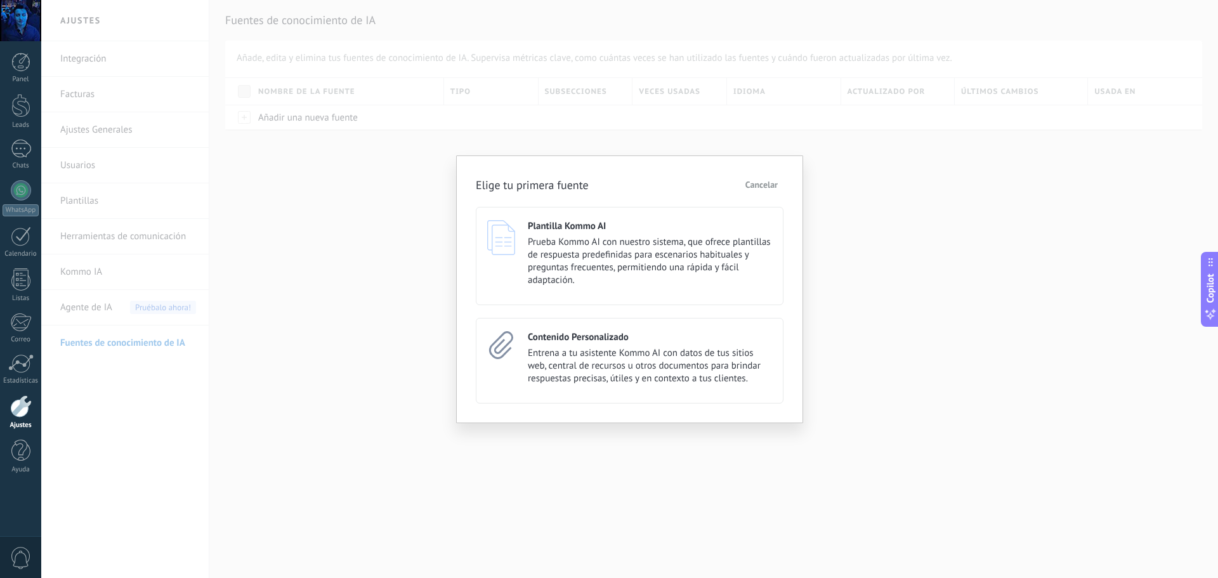
click at [767, 189] on span "Cancelar" at bounding box center [761, 184] width 32 height 9
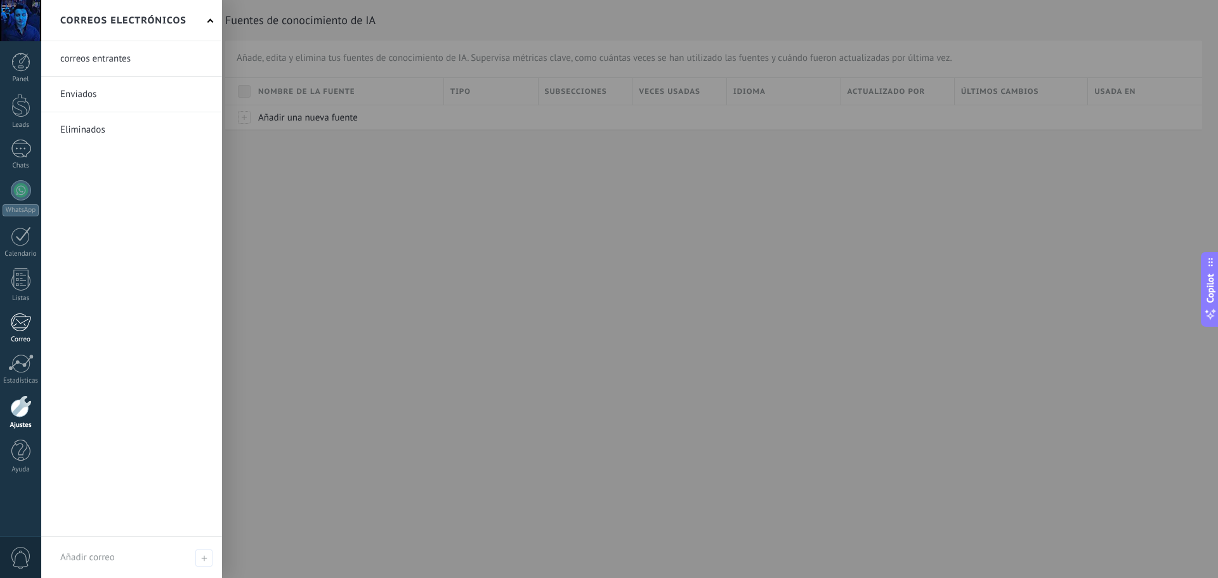
click at [32, 327] on link "Correo" at bounding box center [20, 328] width 41 height 31
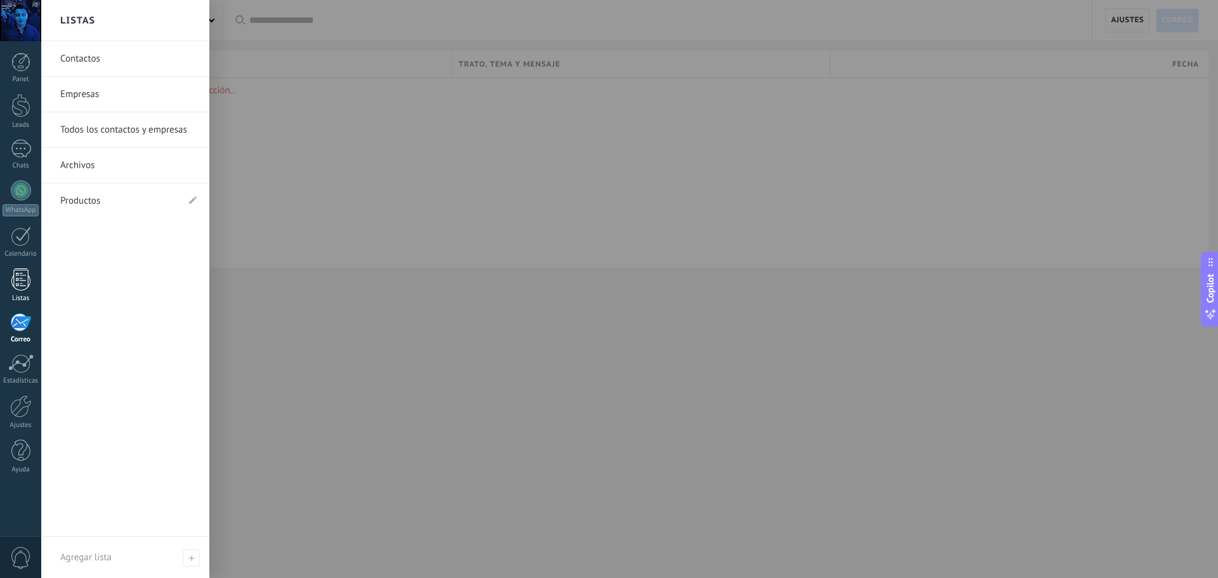
click at [20, 278] on div at bounding box center [20, 279] width 19 height 22
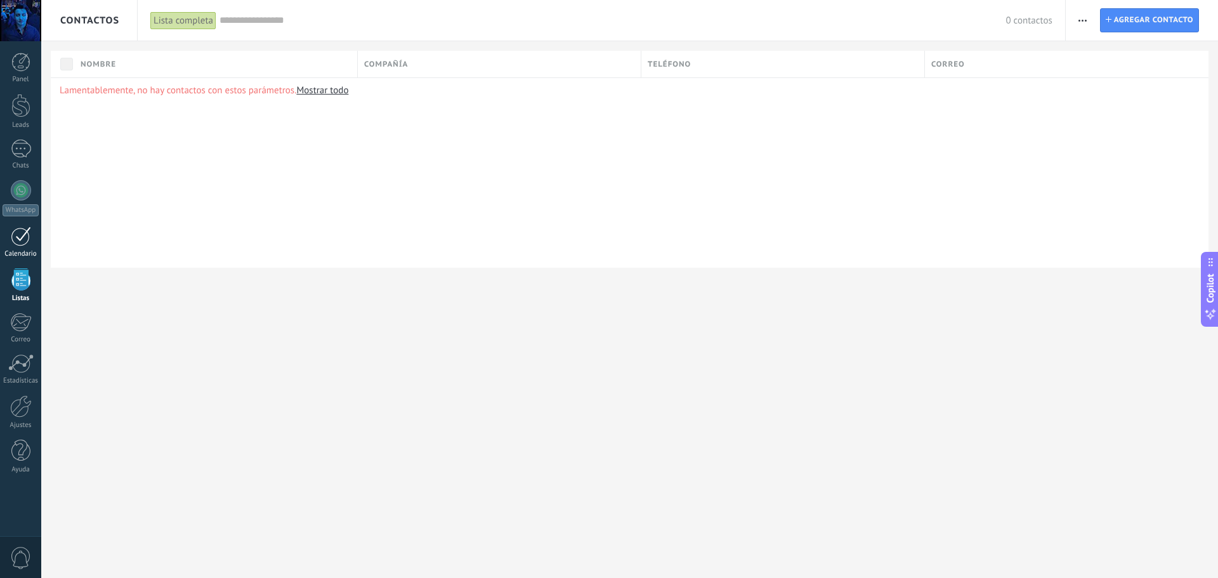
click at [23, 243] on div at bounding box center [21, 236] width 20 height 20
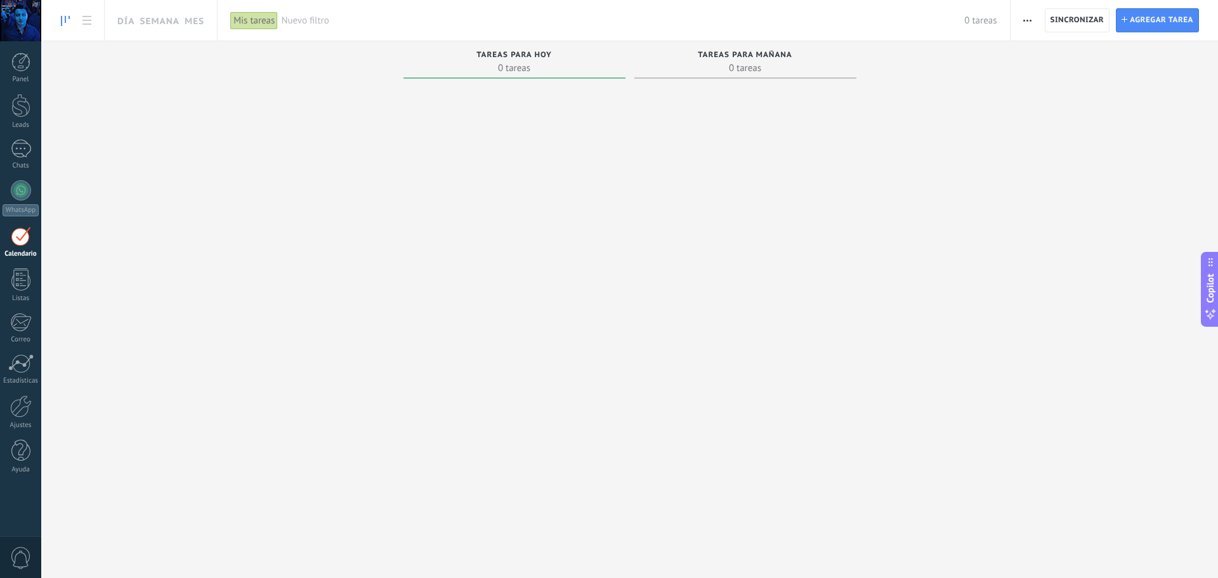
click at [204, 140] on div "Tareas completas 0 tareas Tareas caducadas 0 tareas Tareas para hoy 0 tareas Ta…" at bounding box center [629, 268] width 1177 height 455
click at [1, 150] on link "Chats" at bounding box center [20, 155] width 41 height 30
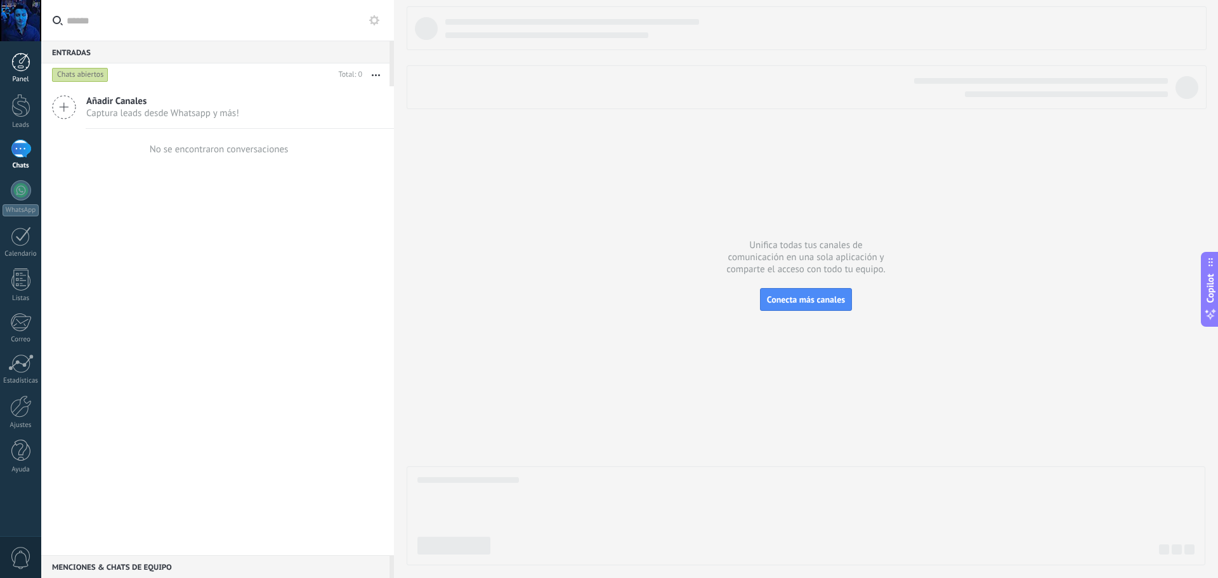
click at [21, 67] on div at bounding box center [20, 62] width 19 height 19
